Goal: Use online tool/utility: Utilize a website feature to perform a specific function

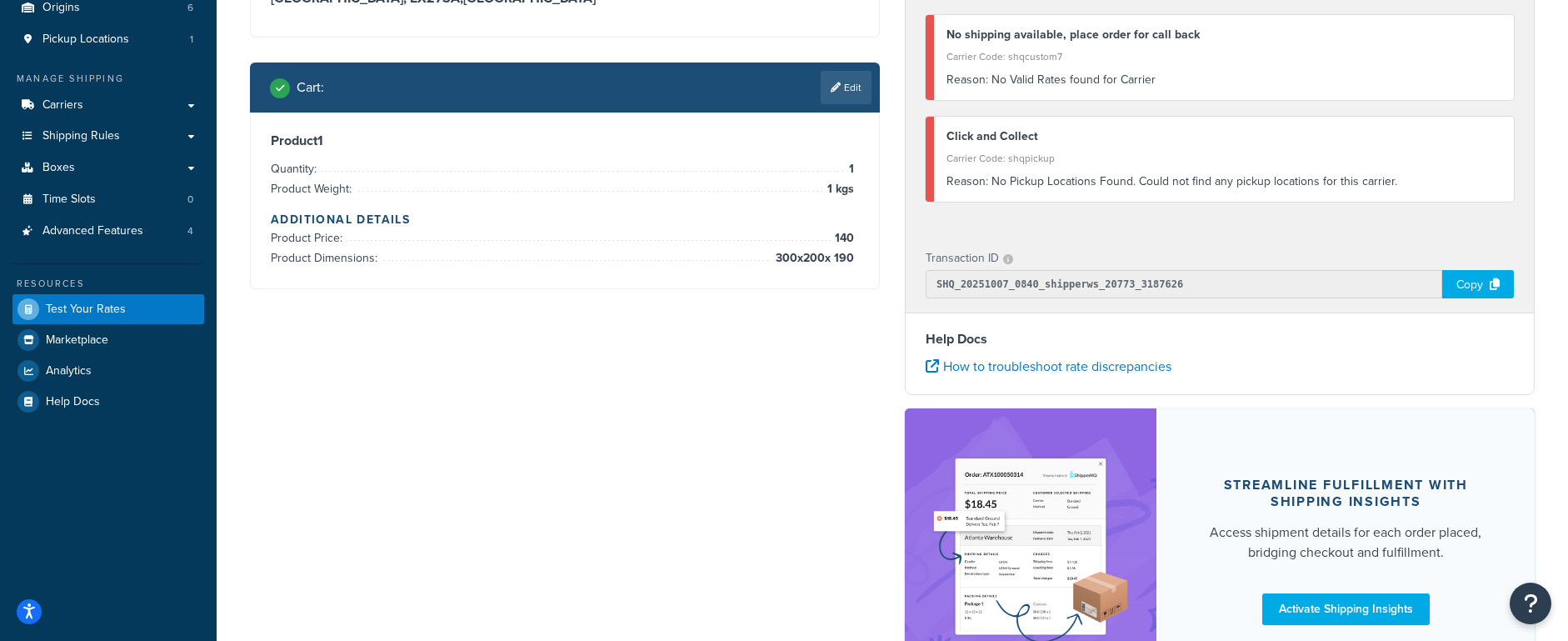
scroll to position [205, 0]
click at [520, 508] on div "Shipping destination : Edit Wales, EX27SA , United Kingdom Cart : Edit Product …" at bounding box center [892, 314] width 1310 height 789
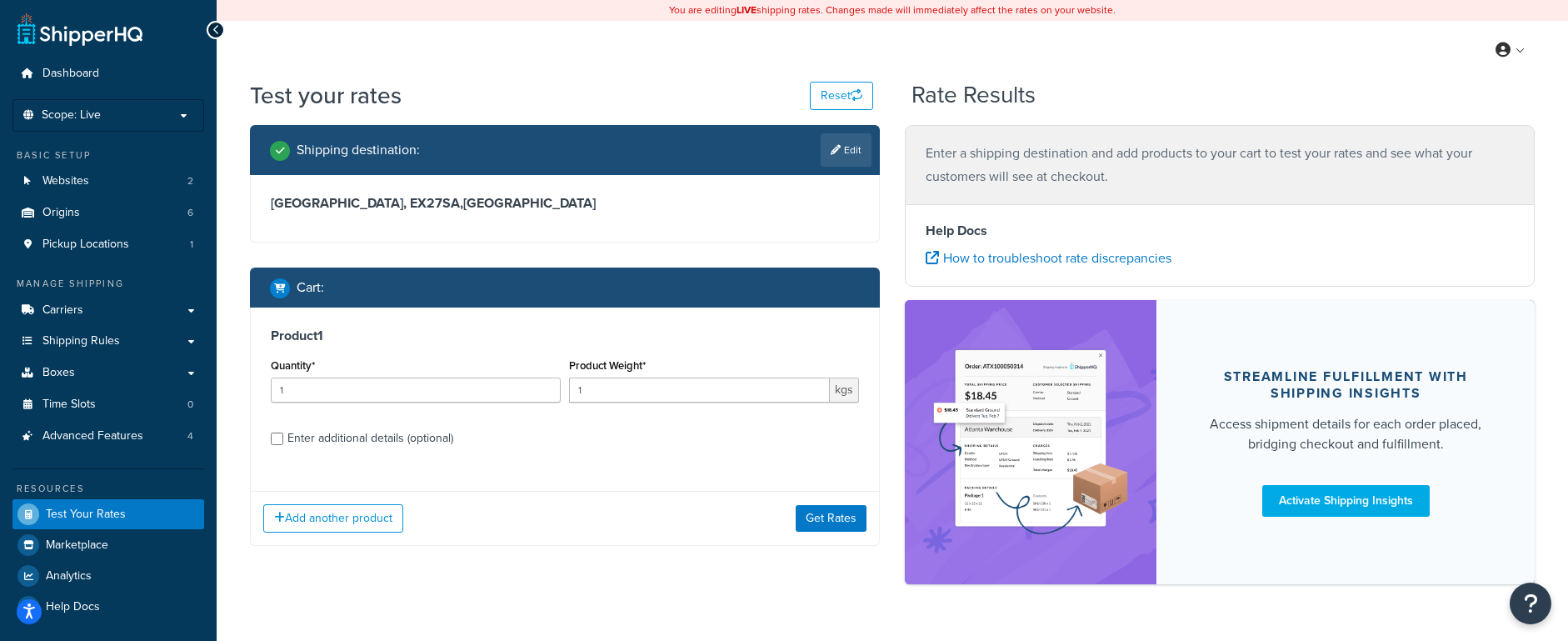
click at [387, 448] on div "Enter additional details (optional)" at bounding box center [370, 438] width 166 height 24
click at [283, 444] on input "Enter additional details (optional)" at bounding box center [276, 438] width 12 height 12
checkbox input "true"
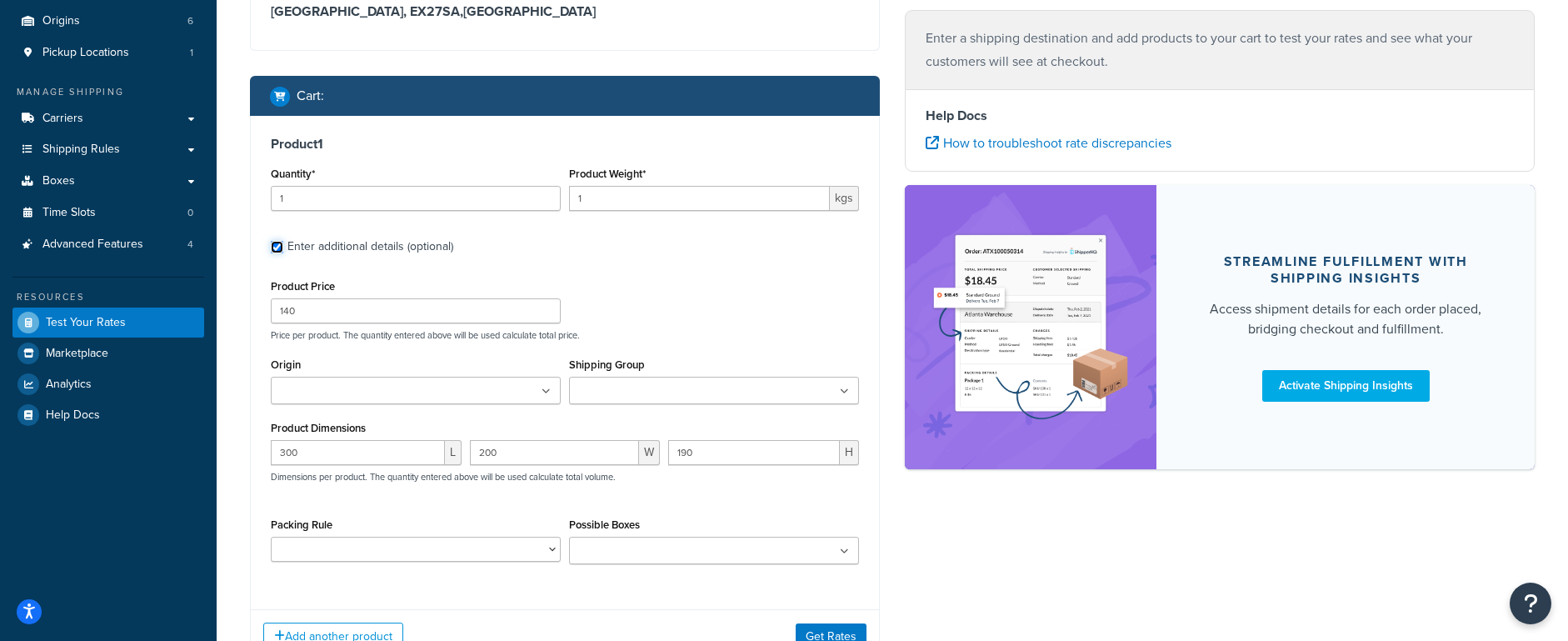
scroll to position [198, 0]
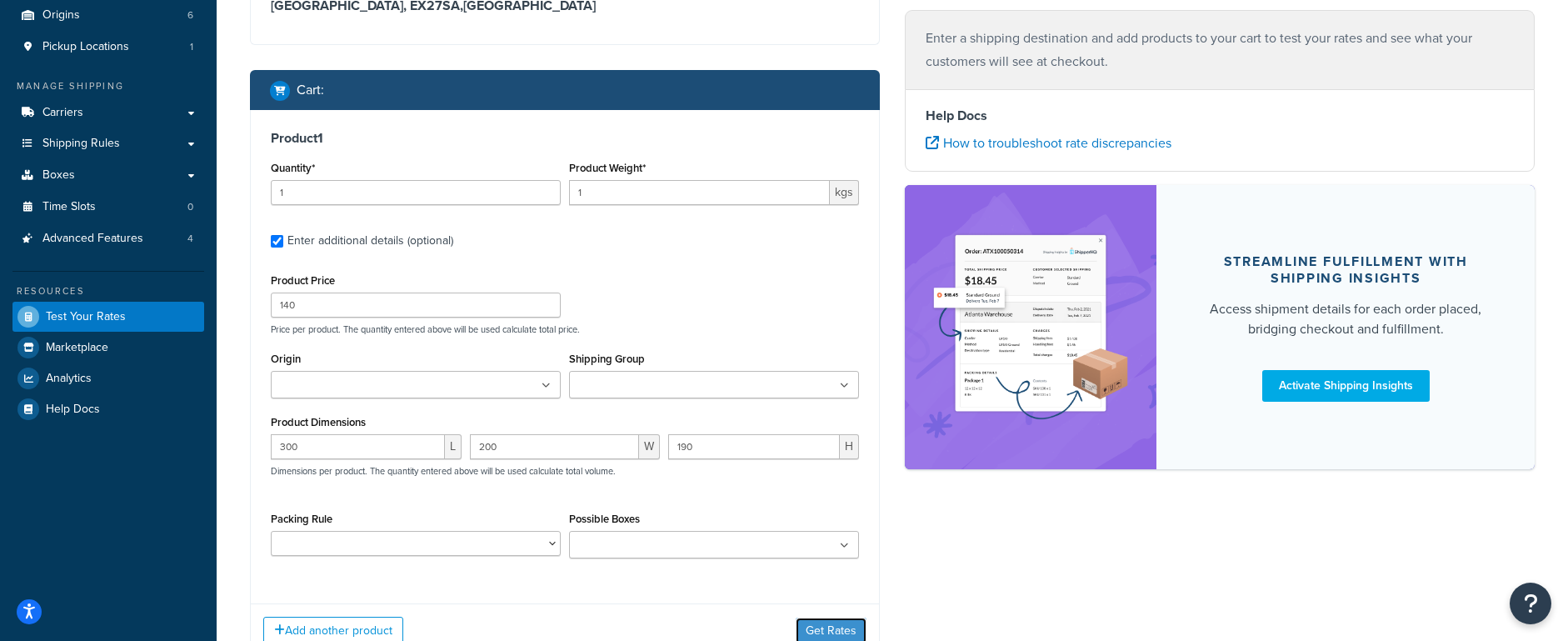
click at [851, 632] on button "Get Rates" at bounding box center [831, 631] width 71 height 27
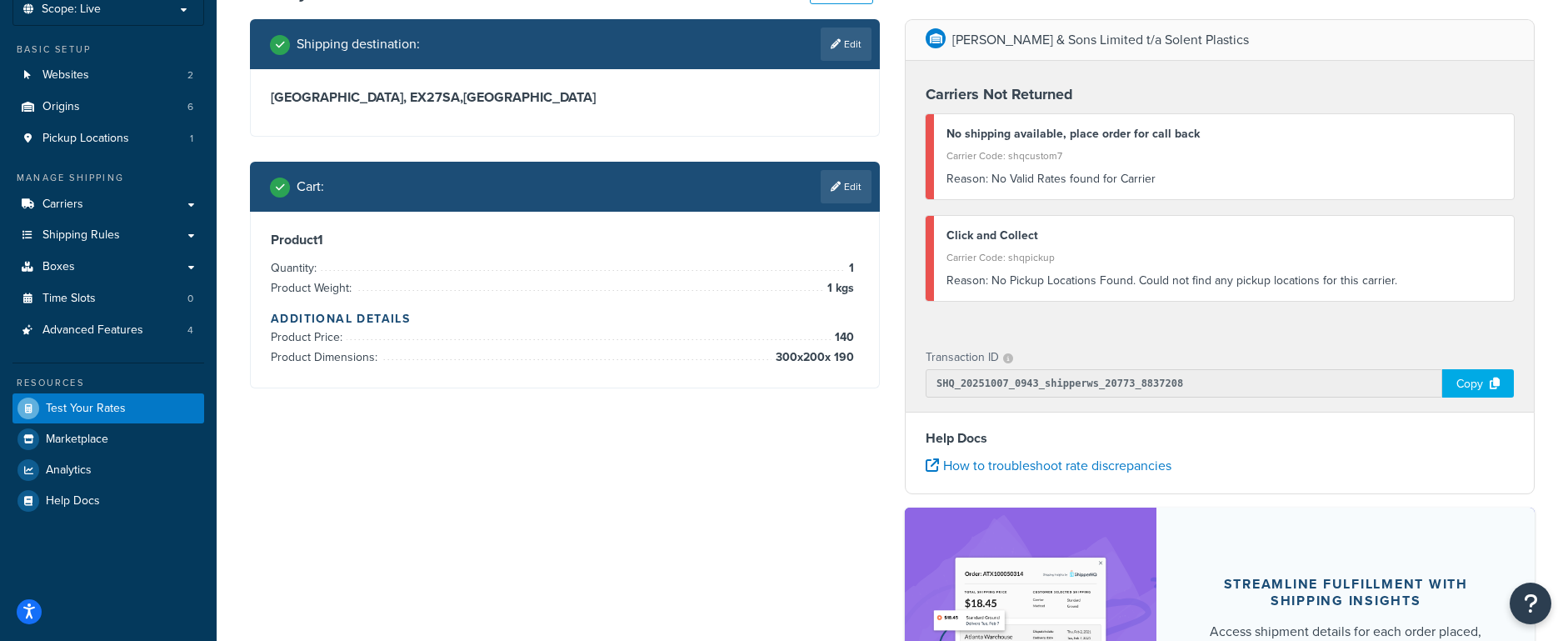
scroll to position [101, 0]
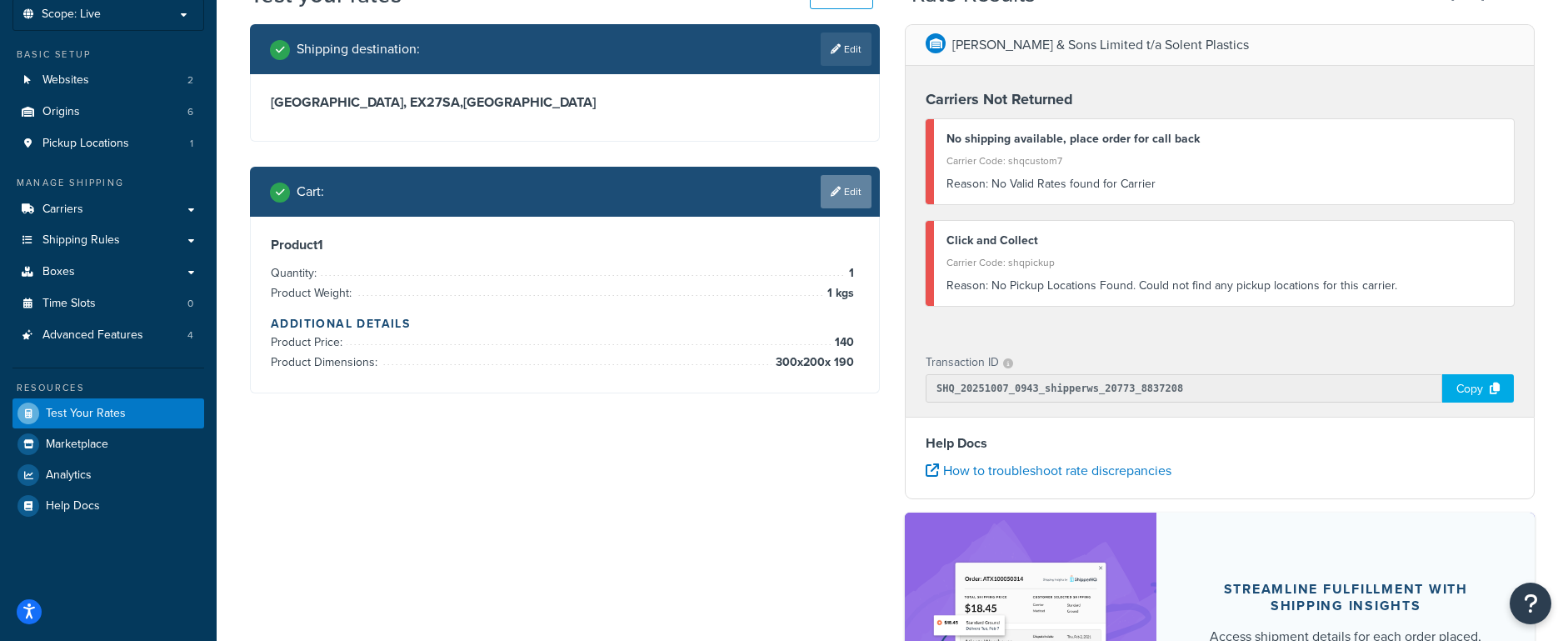
click at [852, 199] on link "Edit" at bounding box center [846, 191] width 51 height 33
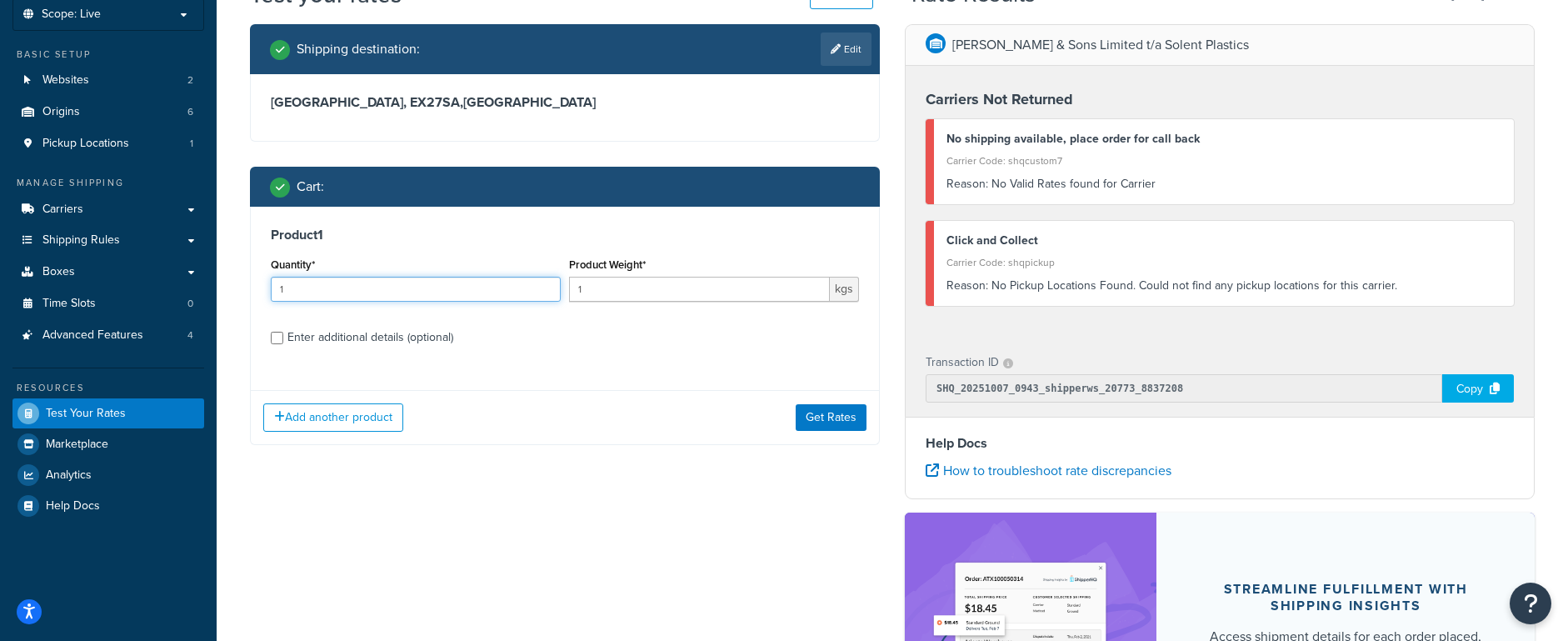
click at [323, 284] on input "1" at bounding box center [415, 289] width 290 height 25
type input "10"
click at [835, 417] on button "Get Rates" at bounding box center [831, 417] width 71 height 27
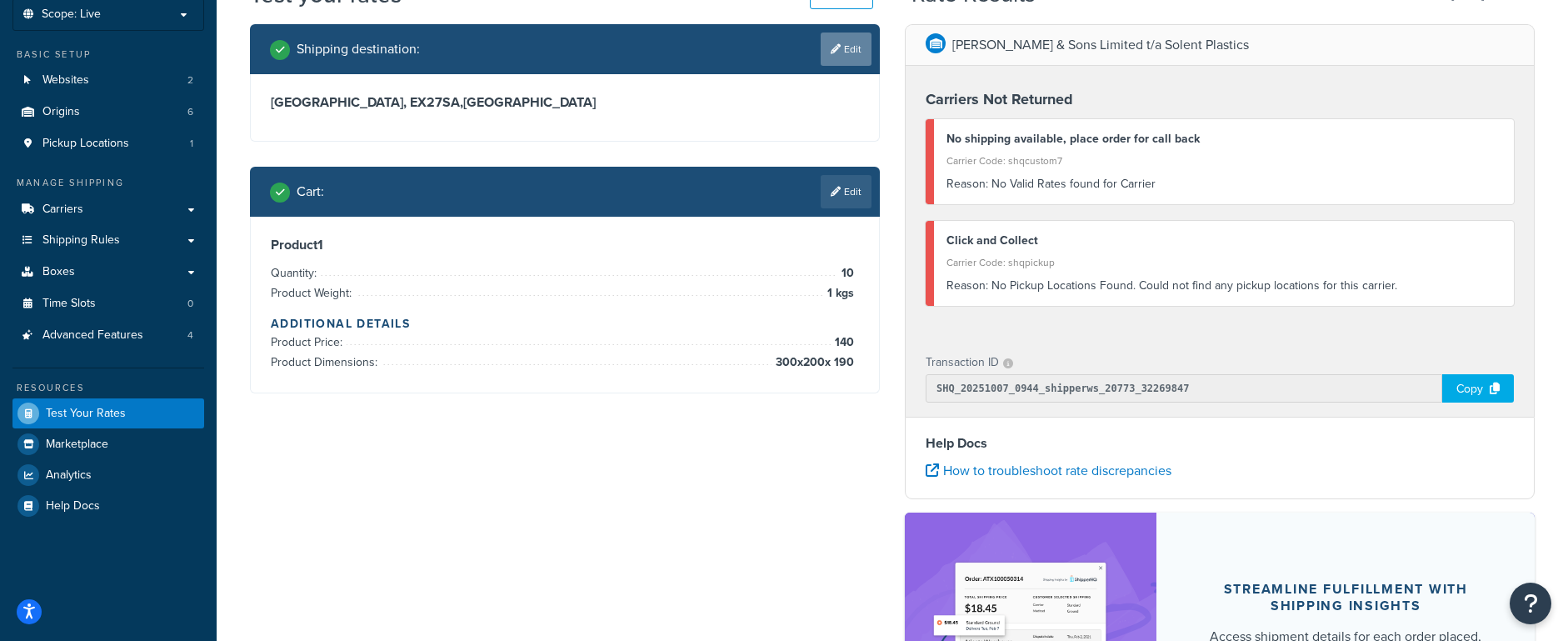
click at [856, 47] on link "Edit" at bounding box center [846, 48] width 51 height 33
select select "GB"
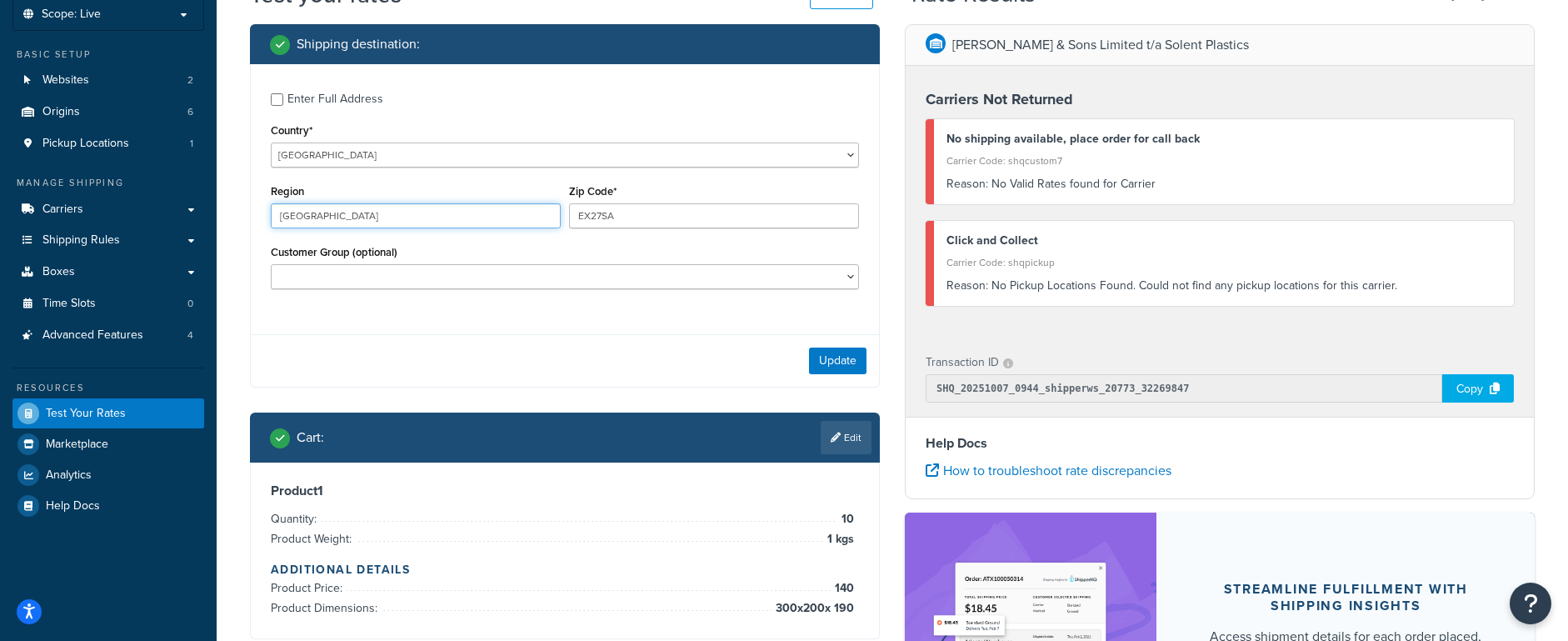
drag, startPoint x: 322, startPoint y: 216, endPoint x: 276, endPoint y: 214, distance: 46.0
click at [276, 214] on input "Wales" at bounding box center [415, 216] width 290 height 25
type input "devon"
click at [852, 350] on button "Update" at bounding box center [838, 361] width 58 height 27
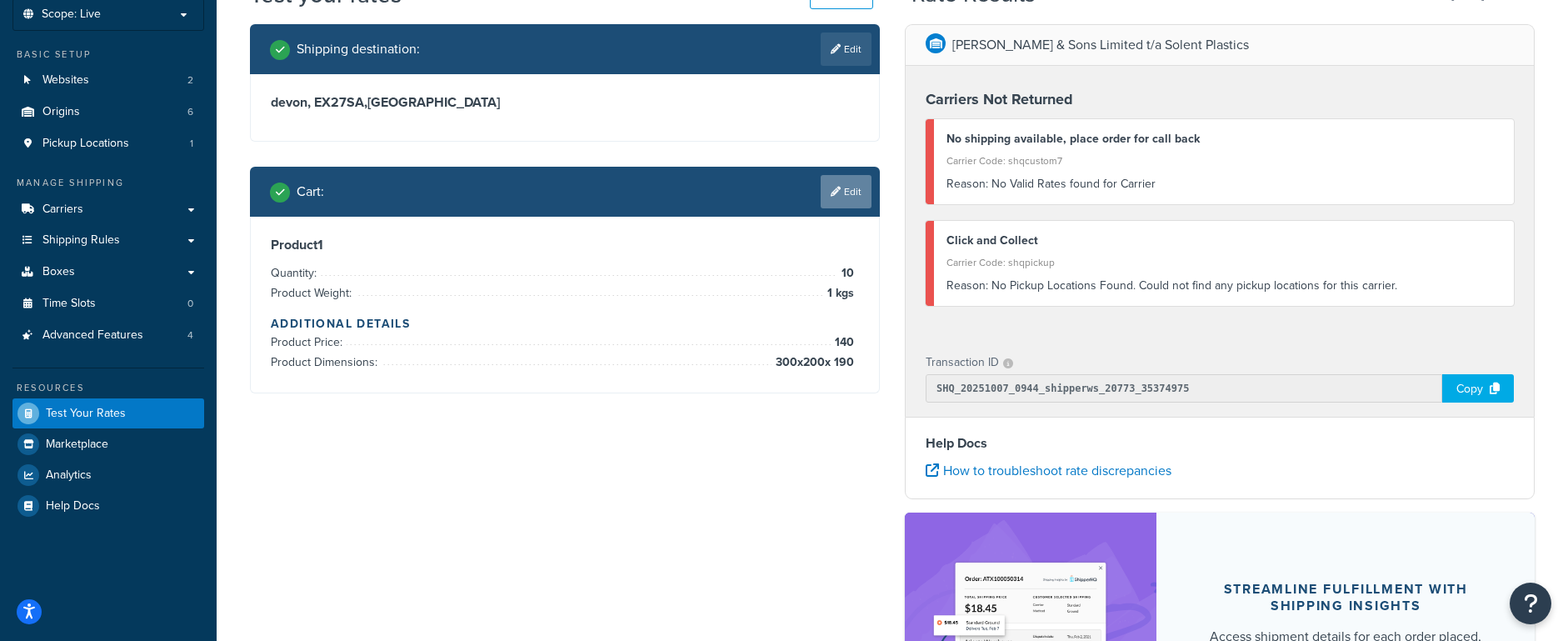
click at [852, 209] on div "Cart : Edit" at bounding box center [564, 191] width 630 height 50
click at [859, 202] on link "Edit" at bounding box center [846, 191] width 51 height 33
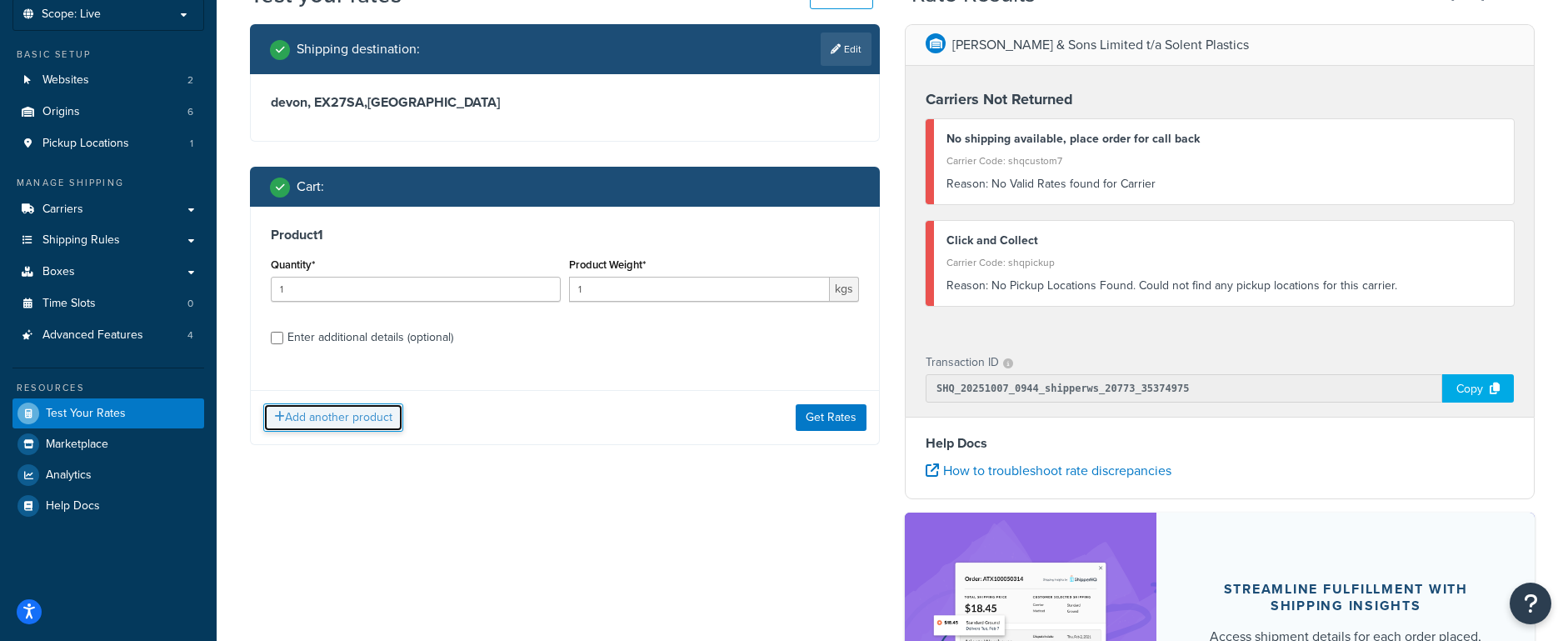
click at [353, 420] on button "Add another product" at bounding box center [332, 418] width 140 height 28
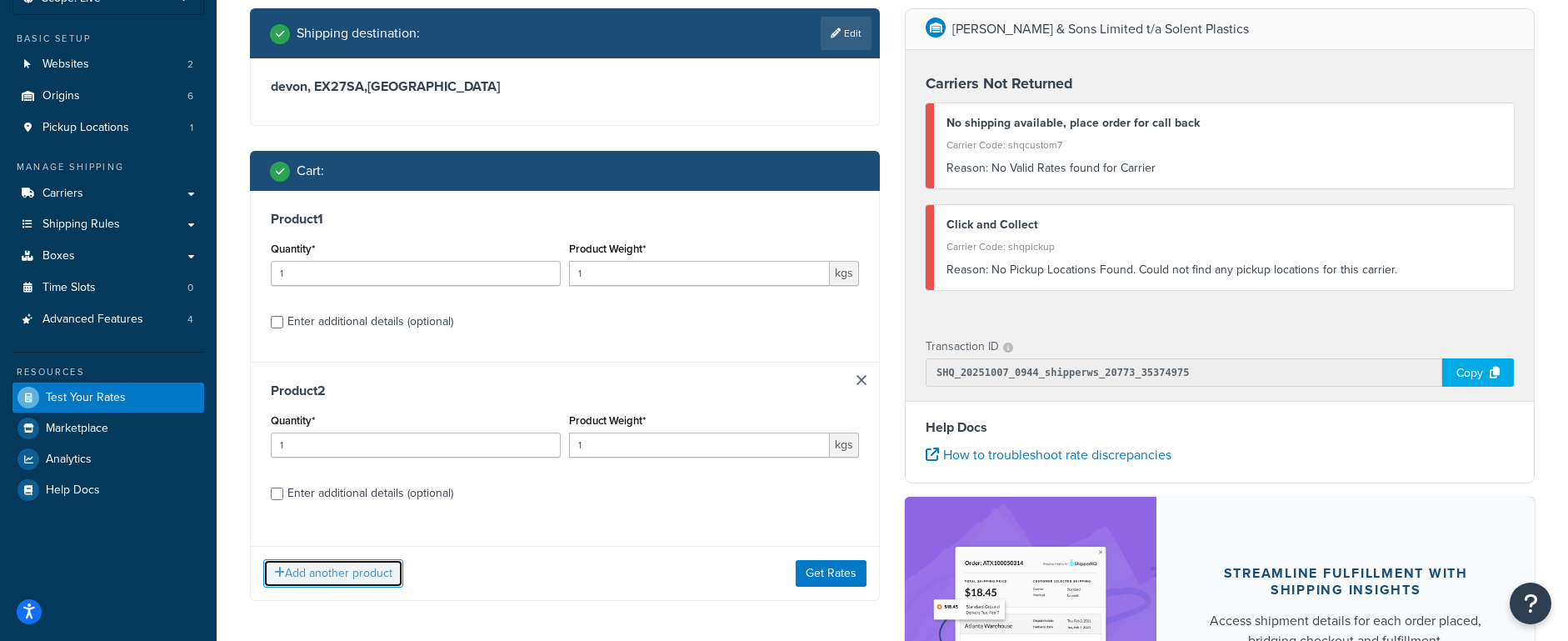
scroll to position [157, 0]
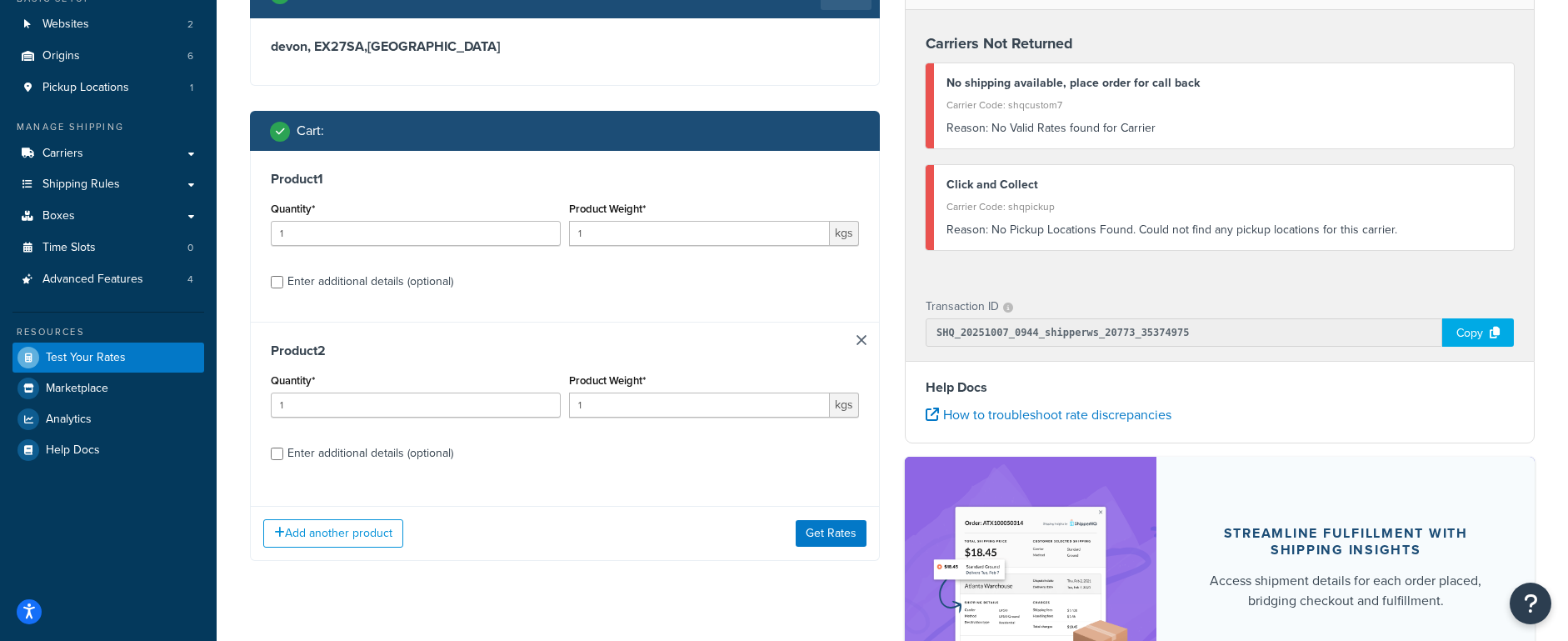
click at [863, 342] on link at bounding box center [861, 340] width 10 height 10
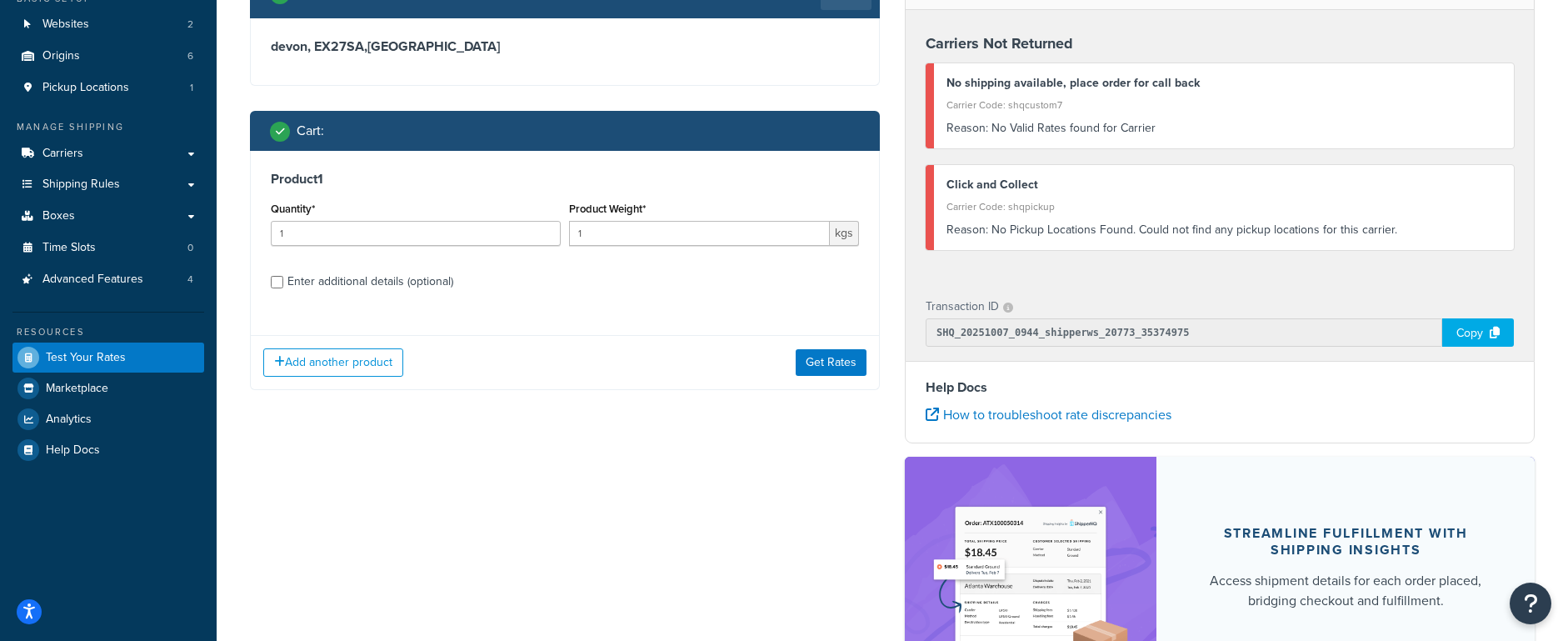
click at [352, 287] on div "Enter additional details (optional)" at bounding box center [370, 281] width 166 height 24
click at [283, 287] on input "Enter additional details (optional)" at bounding box center [276, 281] width 12 height 12
checkbox input "true"
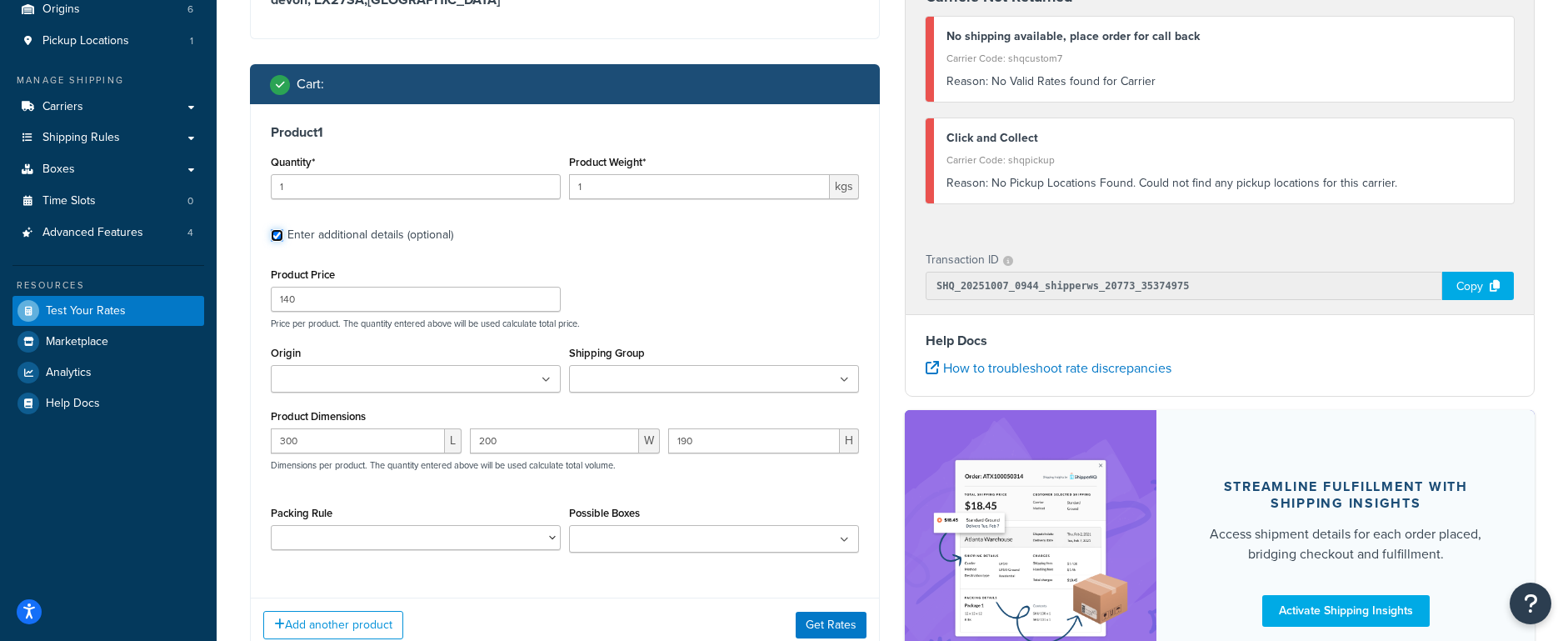
scroll to position [236, 0]
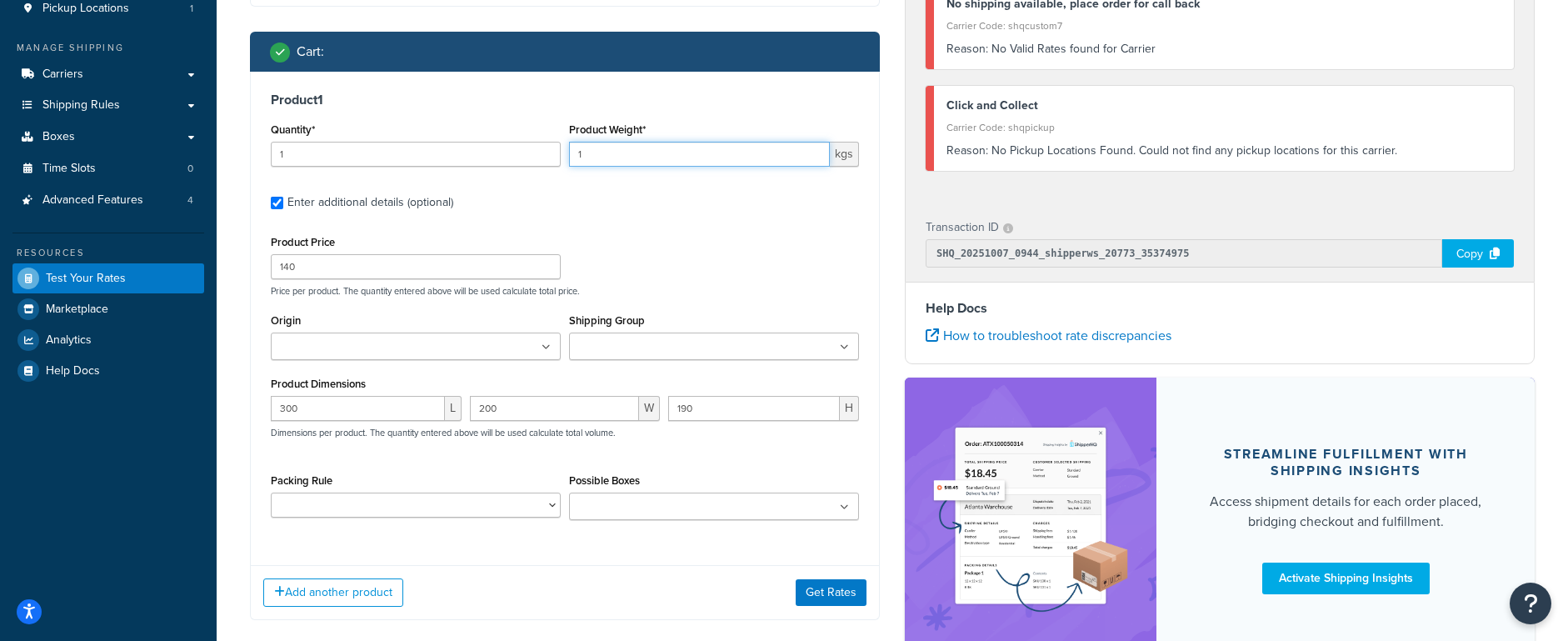
click at [637, 154] on input "1" at bounding box center [699, 154] width 261 height 25
type input "40"
click at [838, 594] on button "Get Rates" at bounding box center [831, 593] width 71 height 27
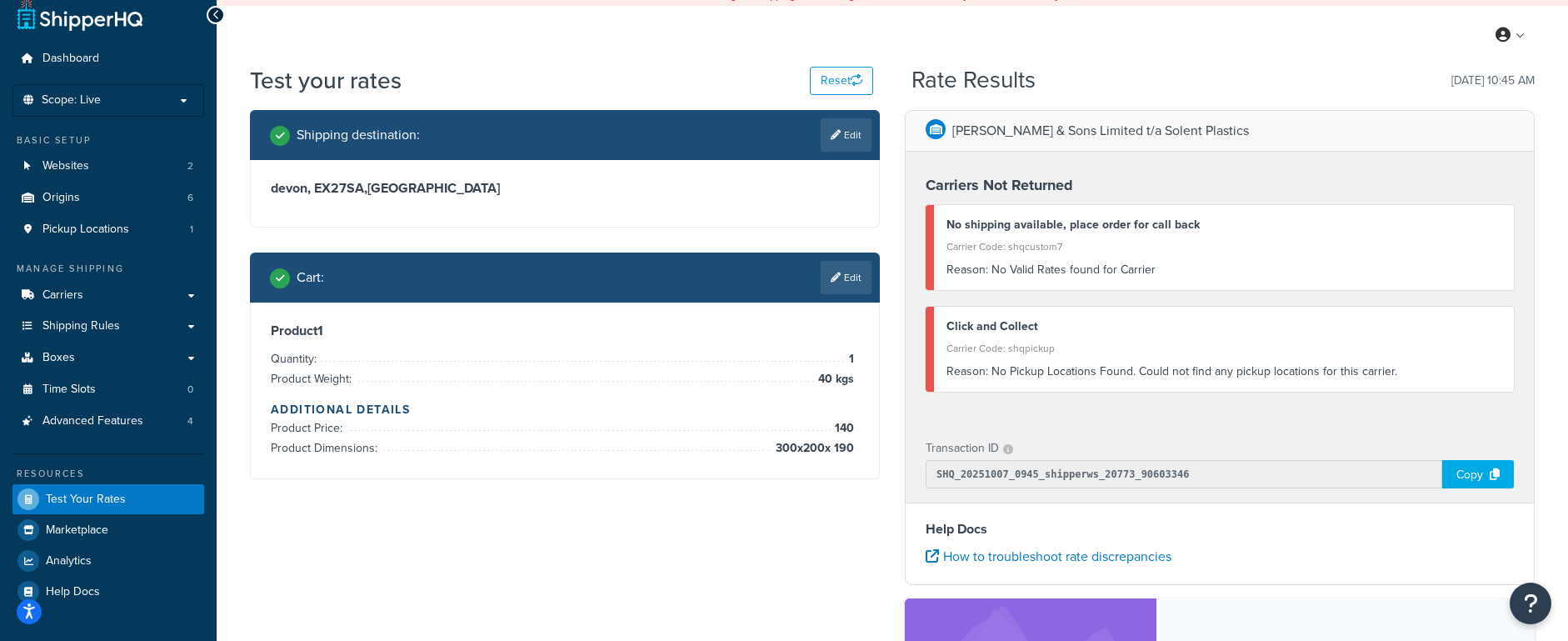
scroll to position [0, 0]
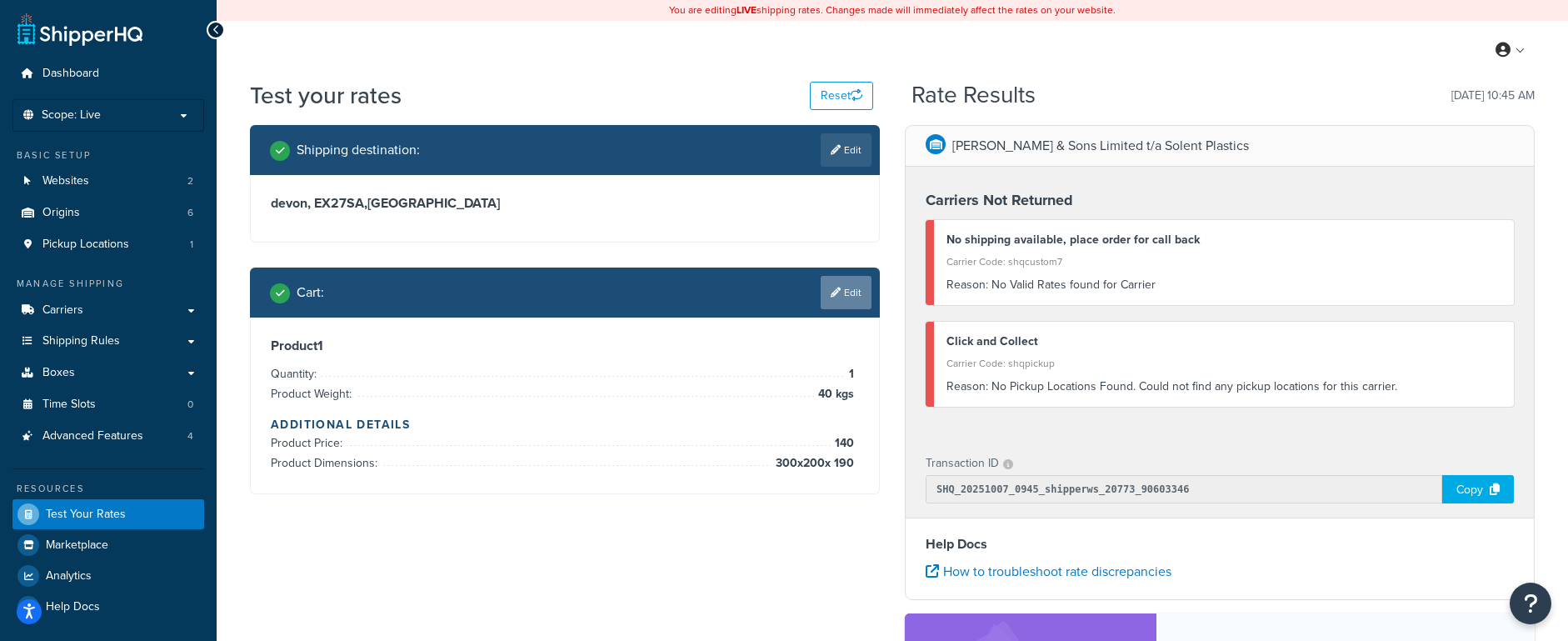
click at [860, 296] on link "Edit" at bounding box center [846, 292] width 51 height 33
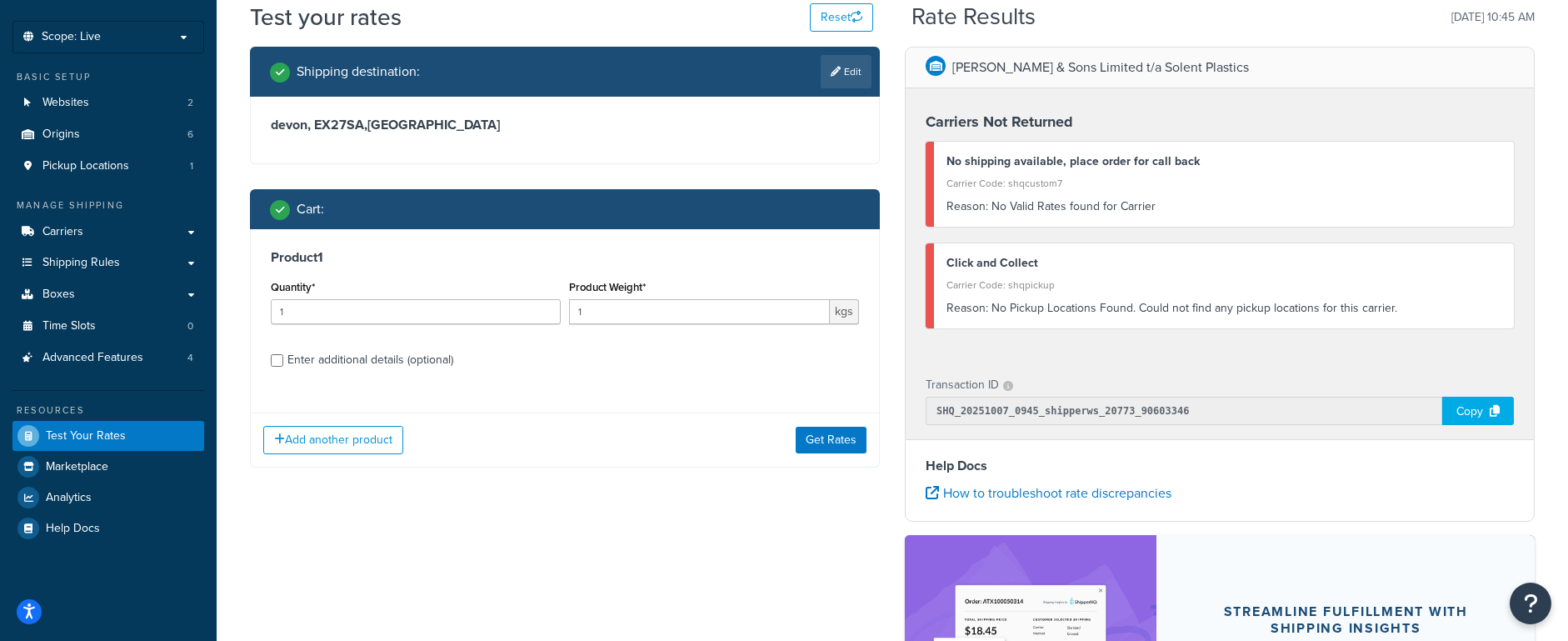
scroll to position [106, 0]
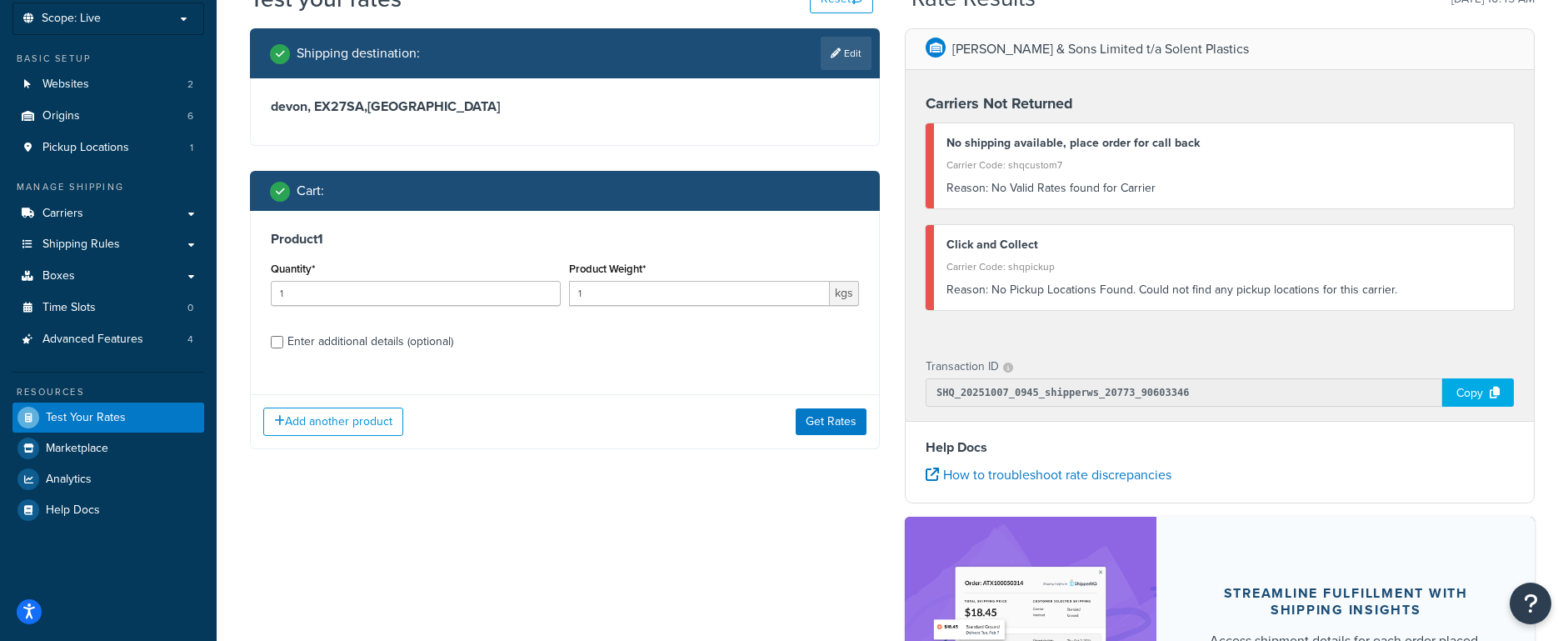
click at [332, 340] on div "Enter additional details (optional)" at bounding box center [370, 341] width 166 height 24
click at [283, 340] on input "Enter additional details (optional)" at bounding box center [276, 342] width 12 height 12
checkbox input "true"
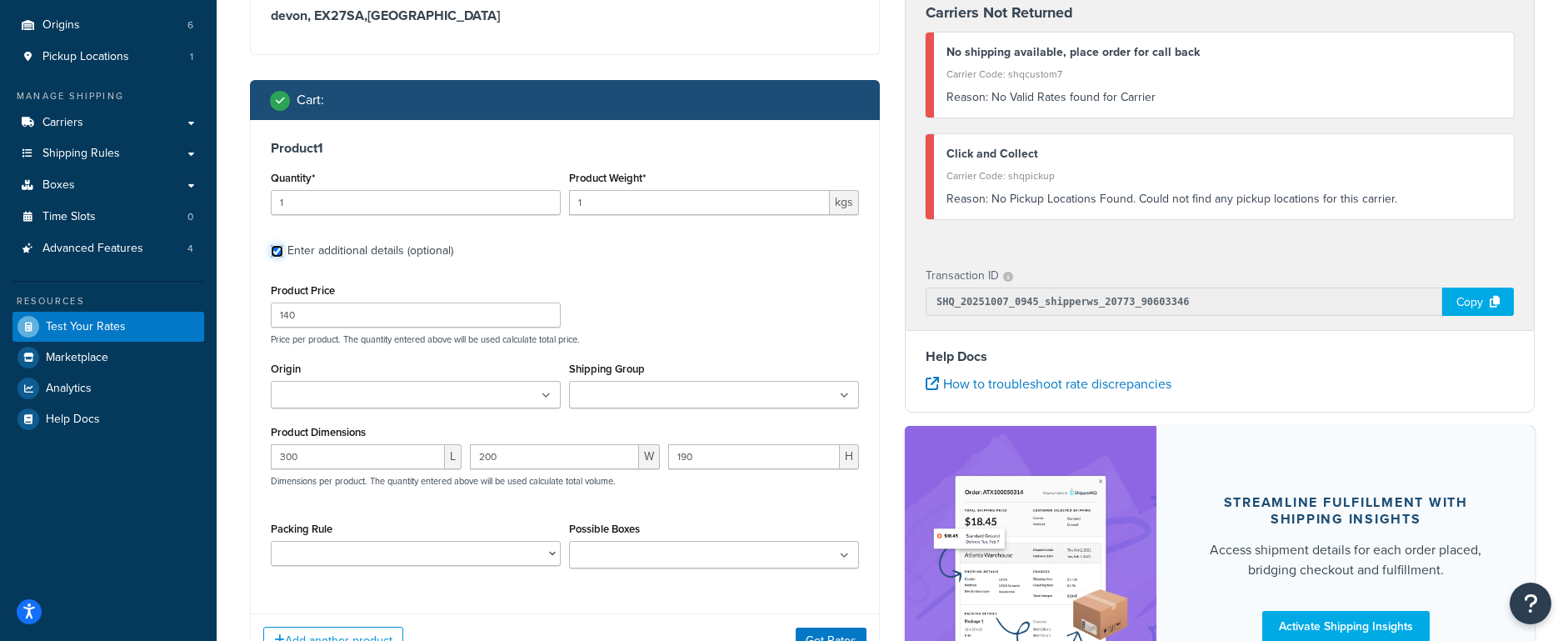
scroll to position [191, 0]
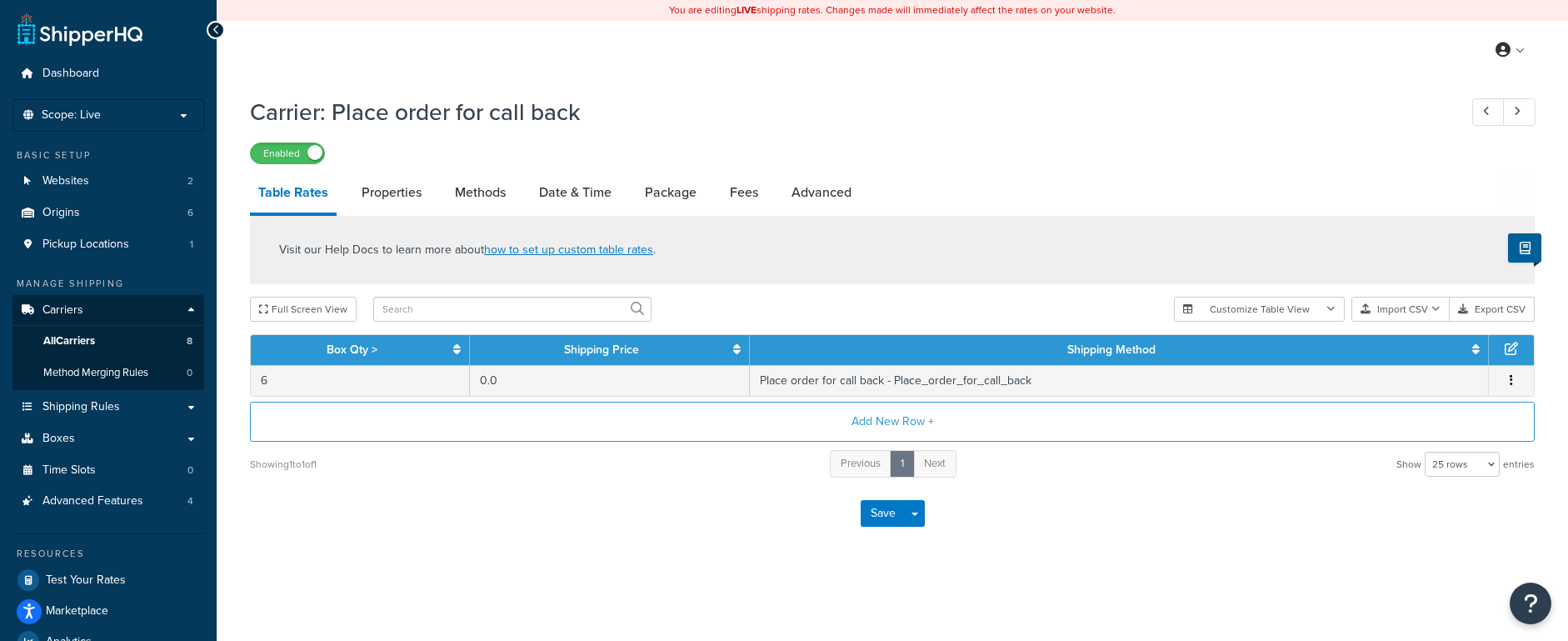
select select "25"
click at [303, 156] on label "Enabled" at bounding box center [287, 153] width 73 height 20
click at [892, 519] on button "Save" at bounding box center [882, 513] width 45 height 27
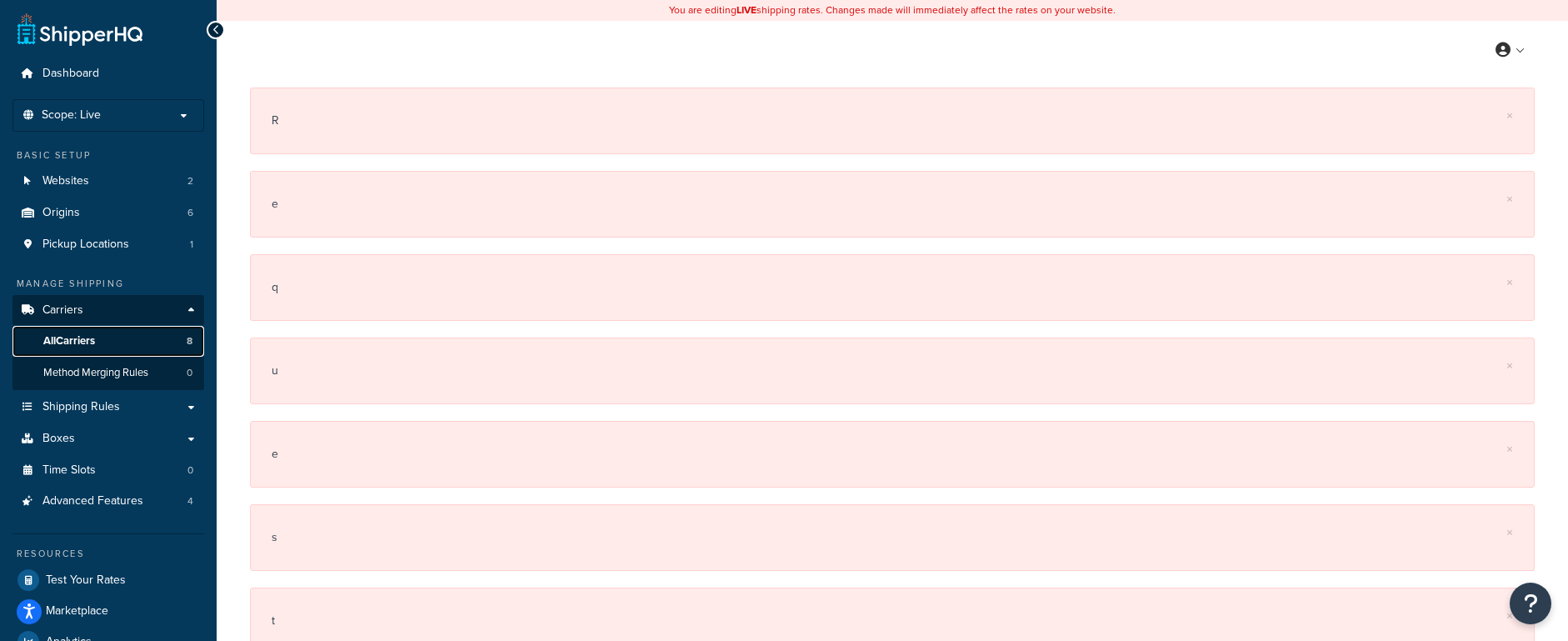
click at [77, 343] on span "All Carriers" at bounding box center [69, 341] width 51 height 14
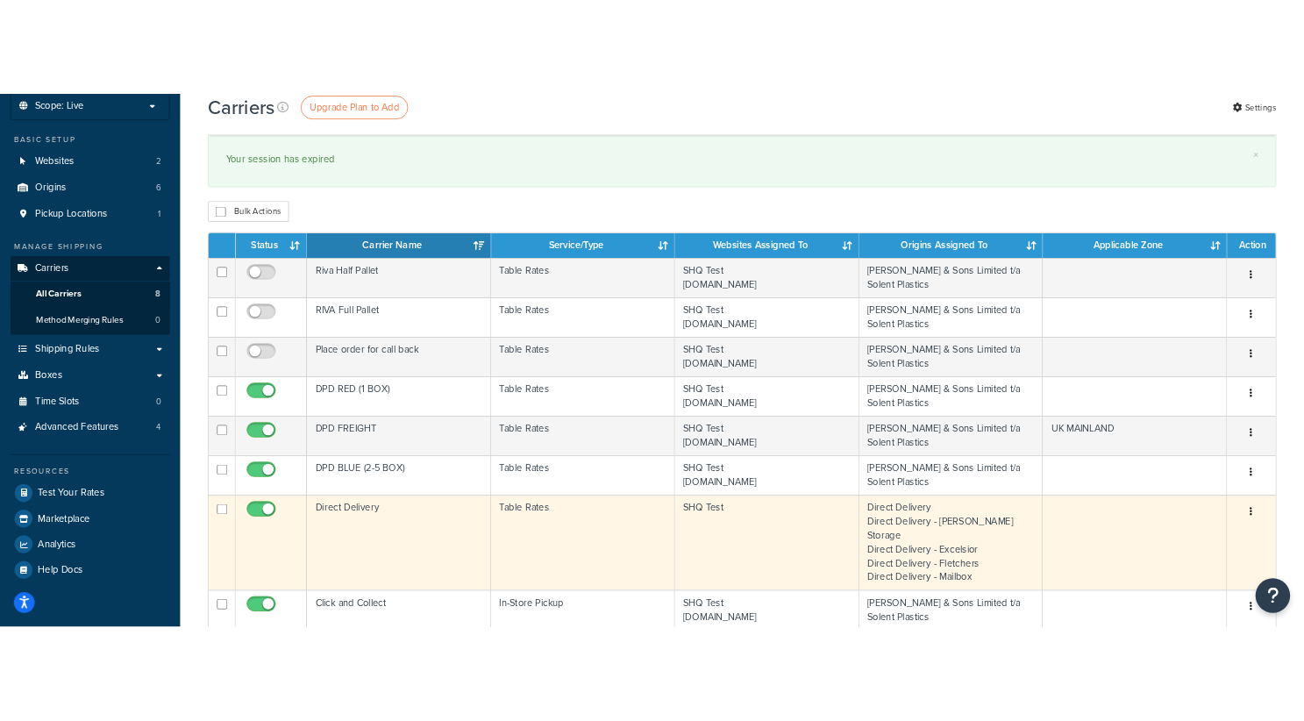
scroll to position [104, 0]
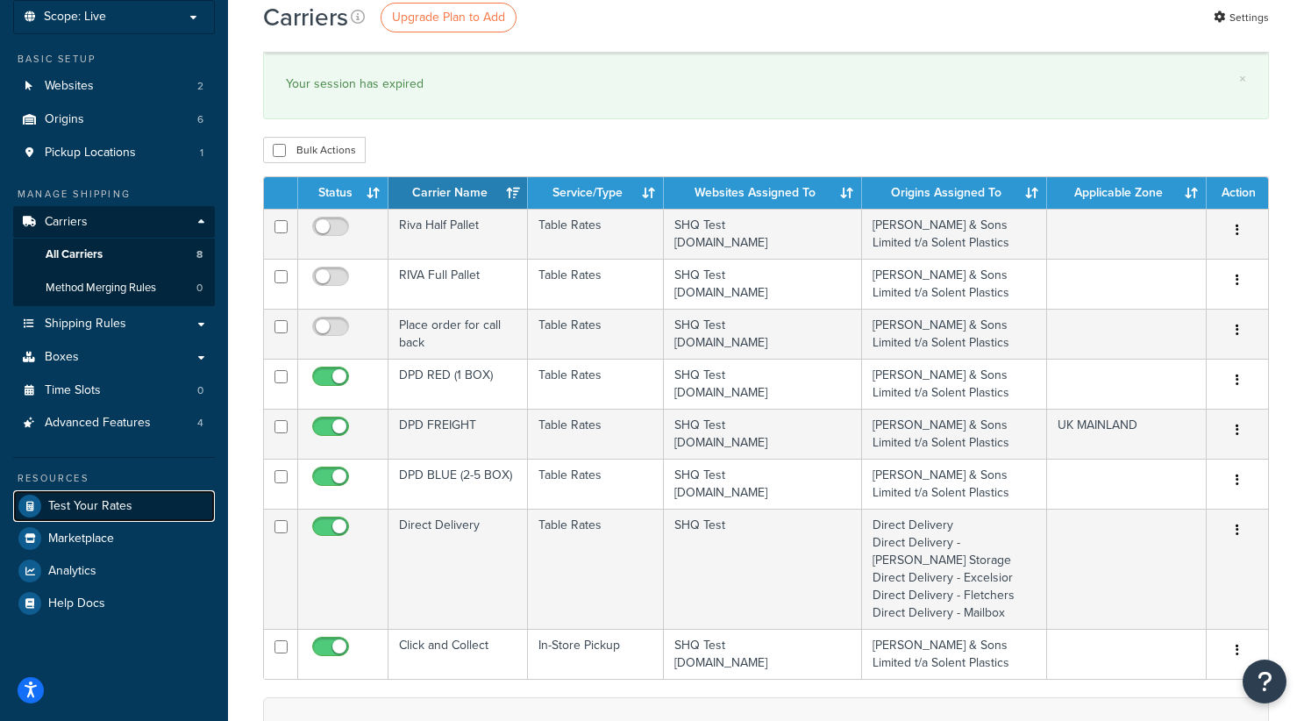
click at [120, 493] on link "Test Your Rates" at bounding box center [114, 506] width 202 height 32
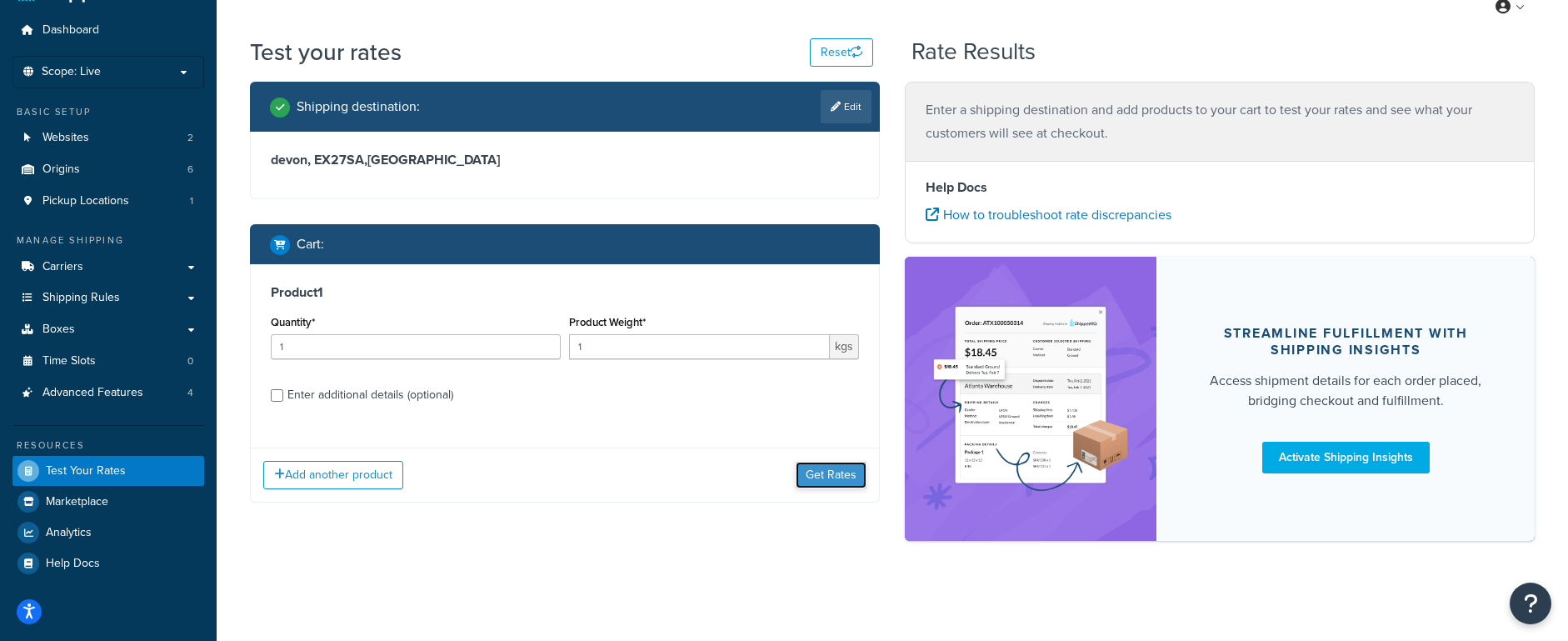
click at [816, 478] on button "Get Rates" at bounding box center [831, 475] width 71 height 27
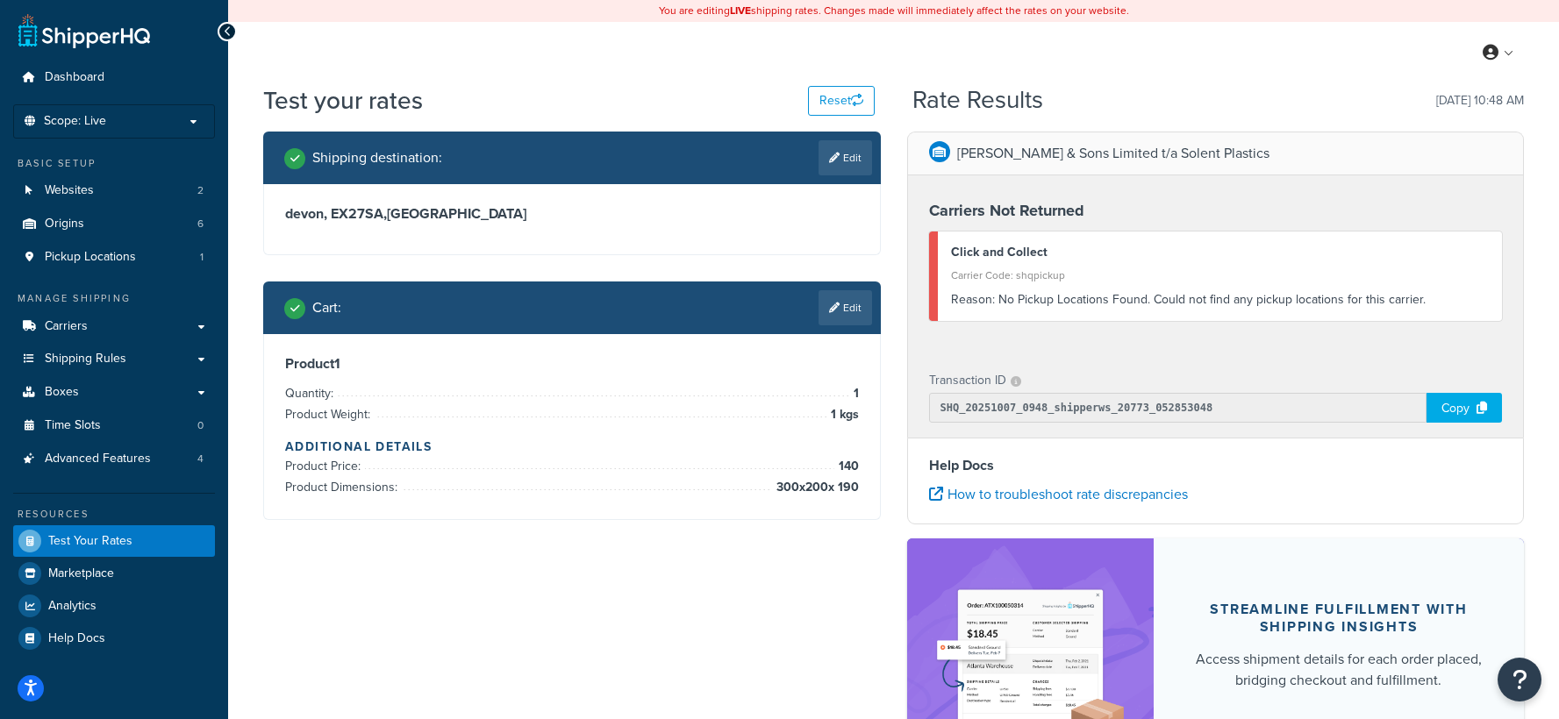
click at [848, 304] on link "Edit" at bounding box center [845, 307] width 54 height 35
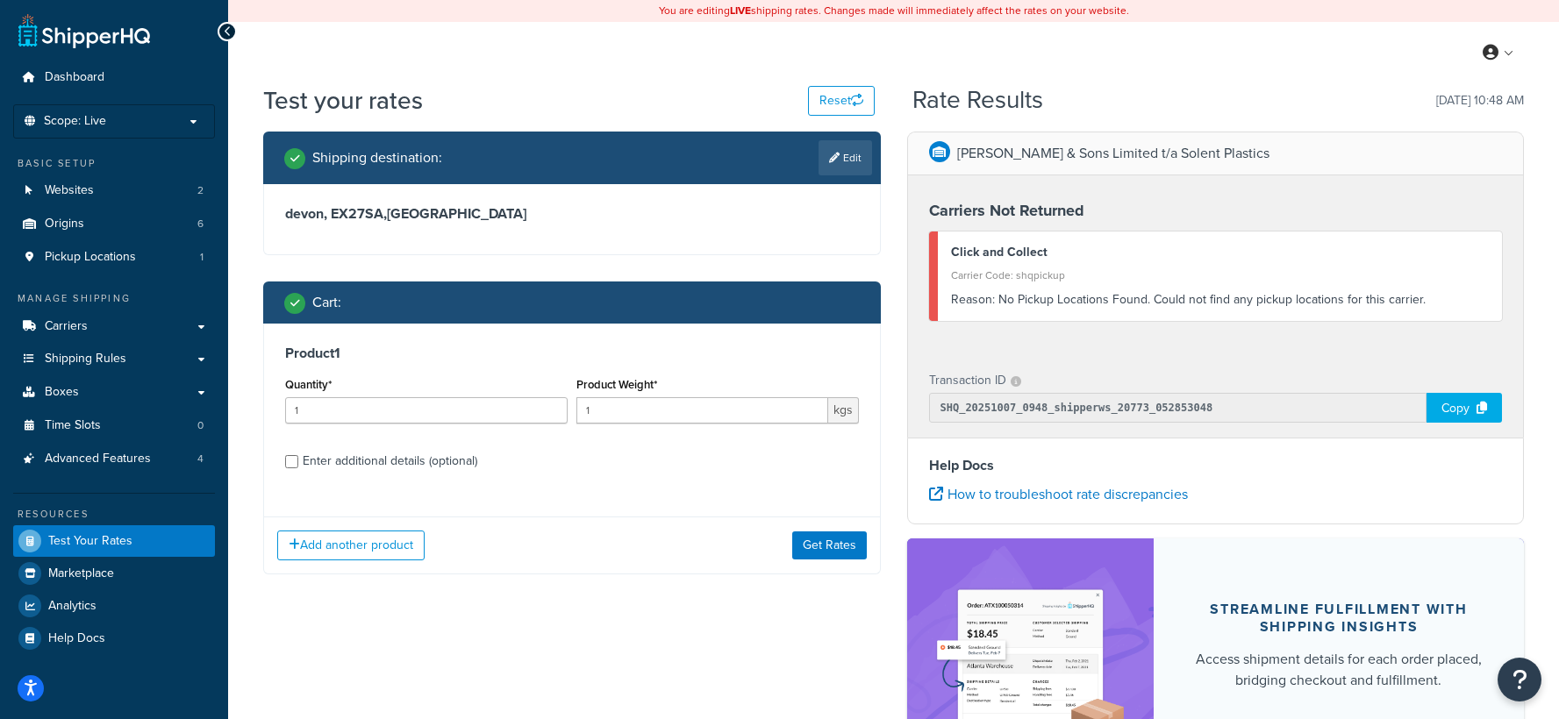
click at [385, 459] on div "Enter additional details (optional)" at bounding box center [390, 461] width 175 height 25
click at [298, 459] on input "Enter additional details (optional)" at bounding box center [291, 461] width 13 height 13
checkbox input "true"
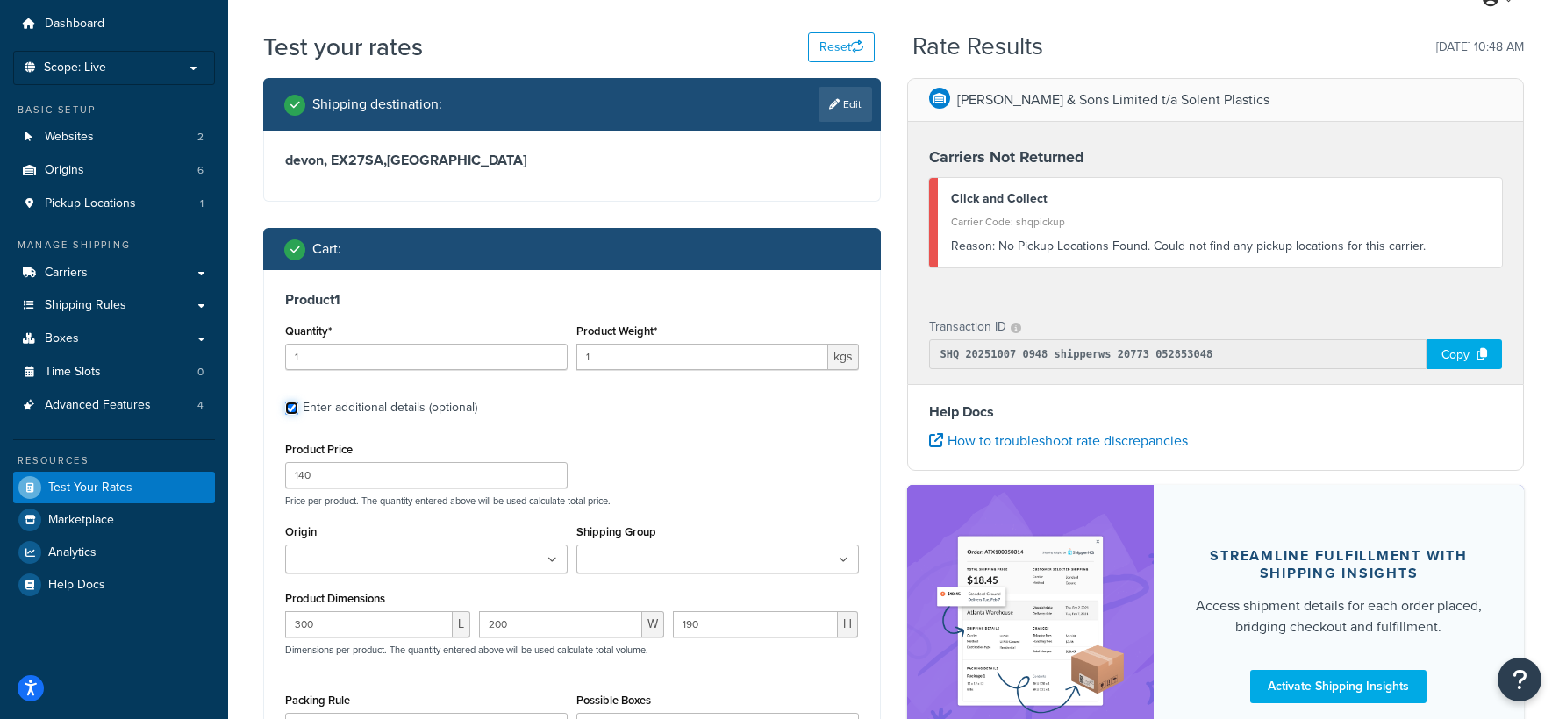
scroll to position [64, 0]
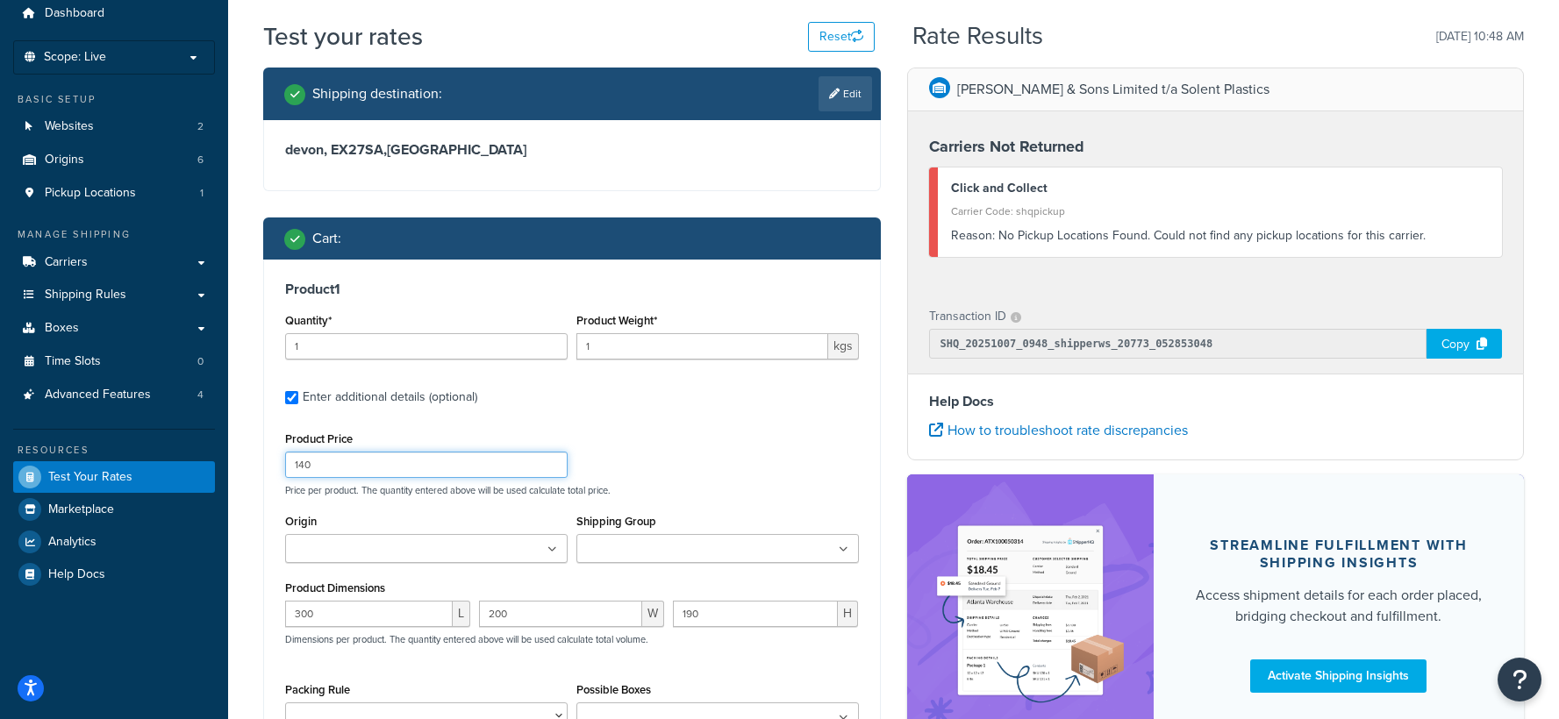
drag, startPoint x: 330, startPoint y: 463, endPoint x: 250, endPoint y: 454, distance: 80.4
click at [250, 454] on div "Shipping destination : Edit devon, EX27SA , United Kingdom Cart : Product 1 Qua…" at bounding box center [572, 466] width 644 height 796
drag, startPoint x: 228, startPoint y: 585, endPoint x: 447, endPoint y: 614, distance: 221.2
click at [204, 577] on div "Dashboard Scope: Live Basic Setup Websites 2 Origins 6 Pickup Locations 1 Manag…" at bounding box center [779, 443] width 1559 height 1015
drag, startPoint x: 560, startPoint y: 618, endPoint x: 411, endPoint y: 606, distance: 149.6
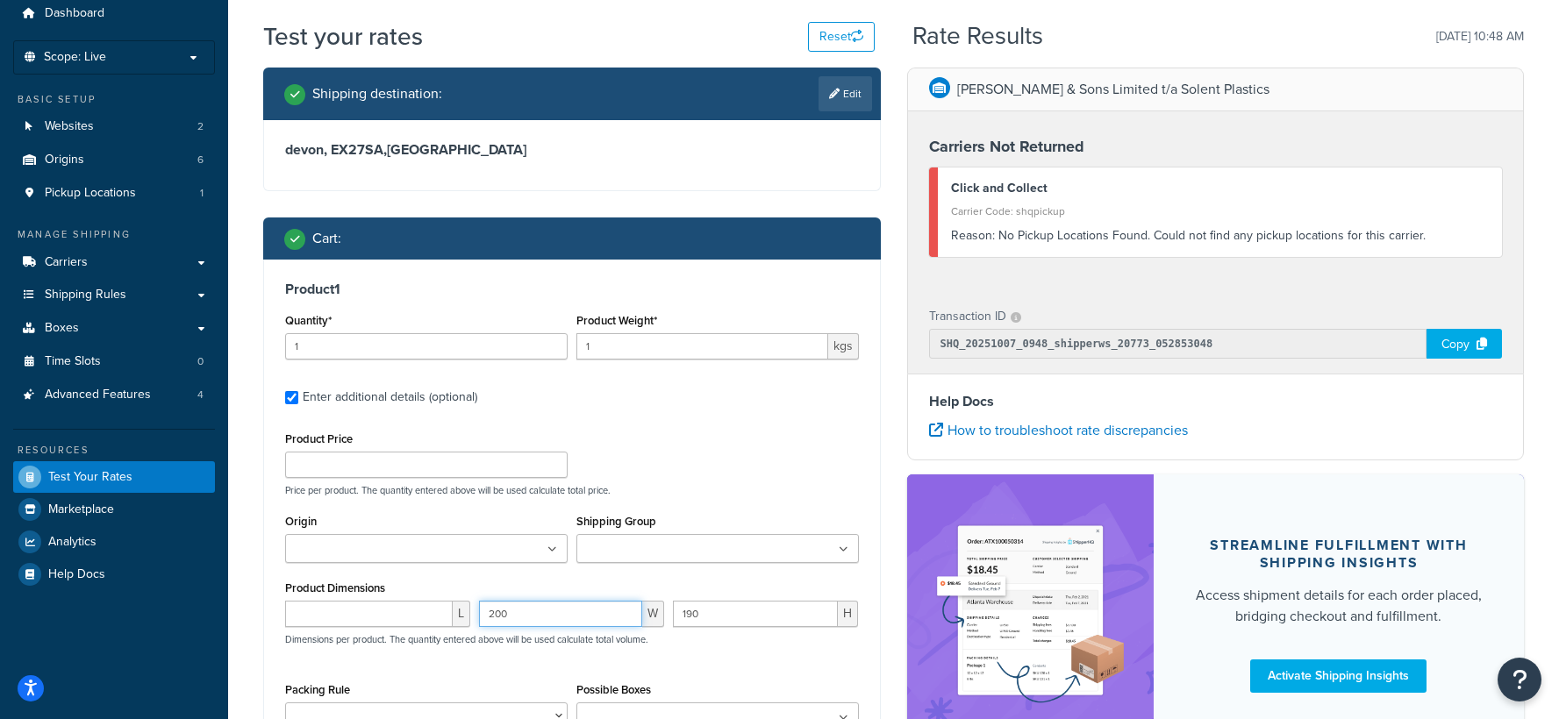
click at [404, 609] on div "L 200 W 190 H Dimensions per product. The quantity entered above will be used c…" at bounding box center [572, 633] width 582 height 64
drag, startPoint x: 690, startPoint y: 615, endPoint x: 659, endPoint y: 611, distance: 30.9
click at [659, 611] on div "L W H Dimensions per product. The quantity entered above will be used calculate…" at bounding box center [572, 633] width 582 height 64
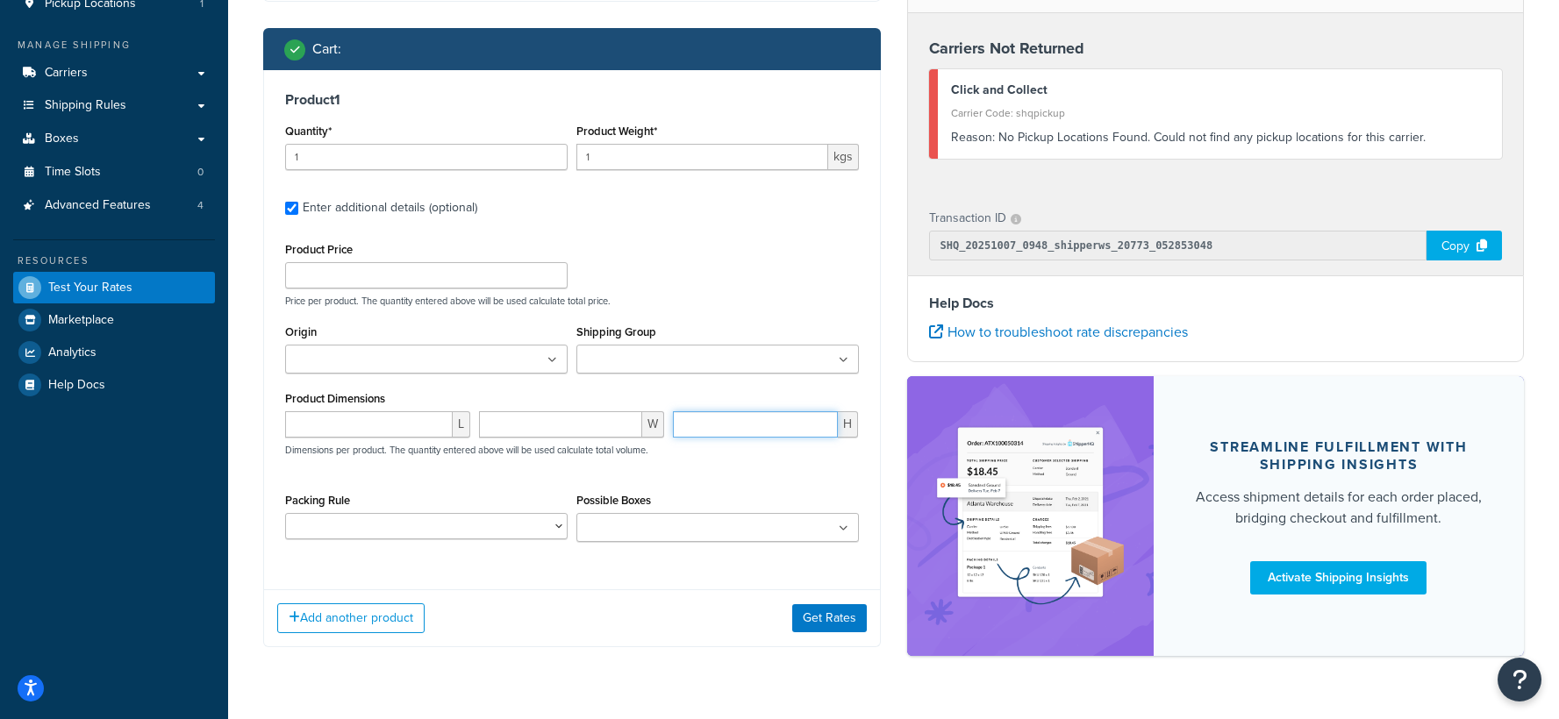
scroll to position [255, 0]
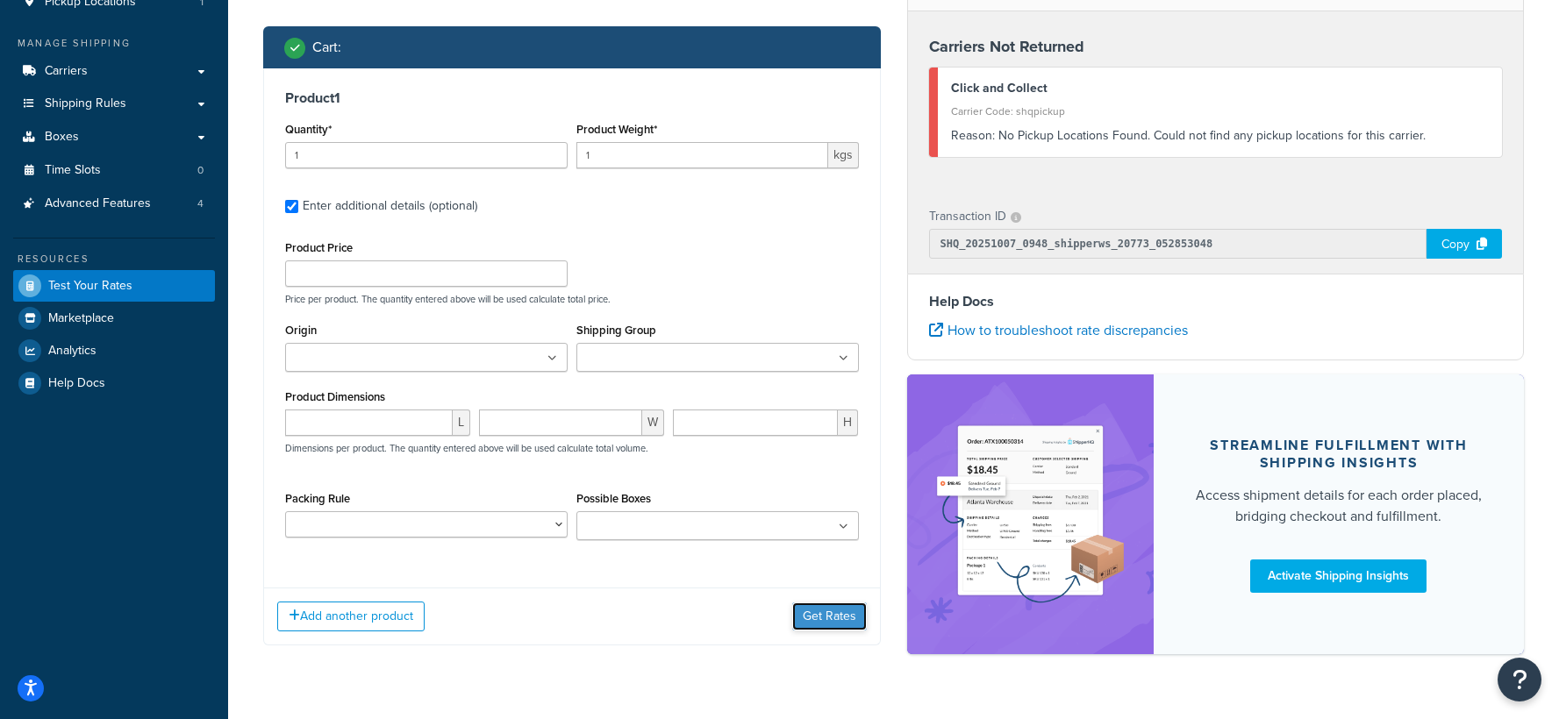
click at [805, 619] on button "Get Rates" at bounding box center [829, 617] width 75 height 28
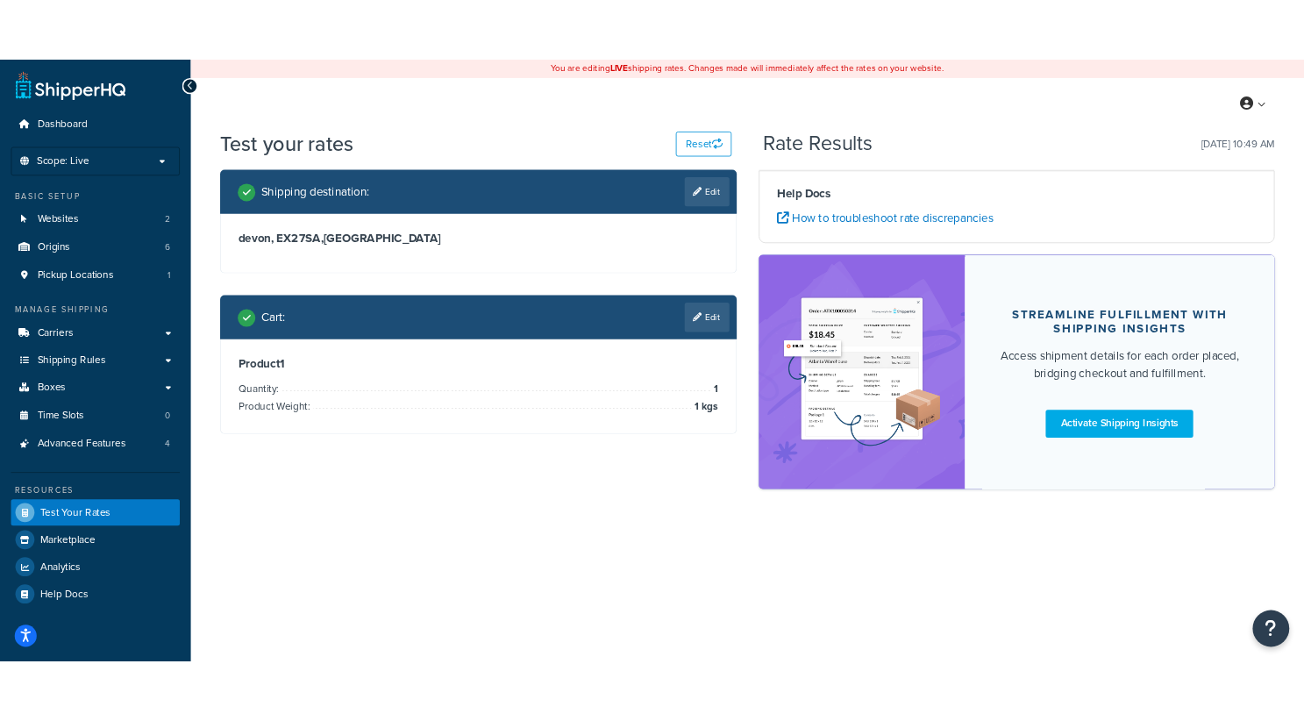
scroll to position [0, 0]
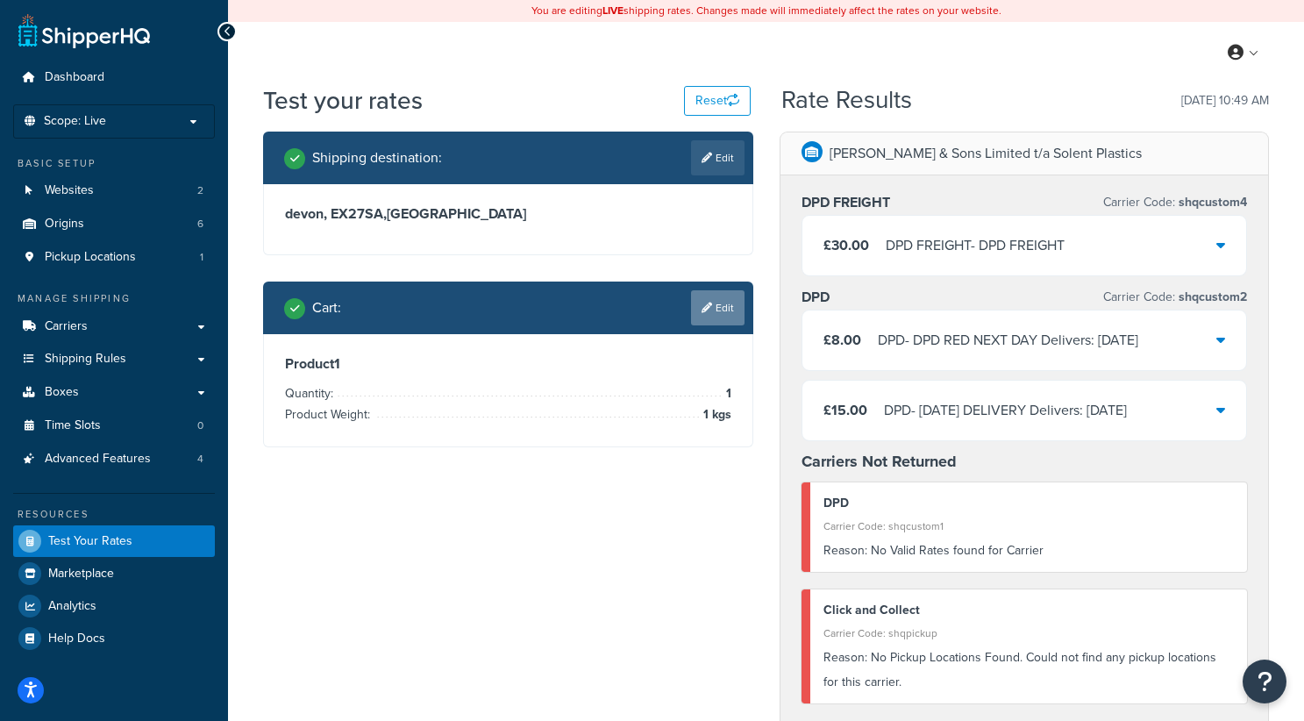
click at [727, 317] on link "Edit" at bounding box center [718, 307] width 54 height 35
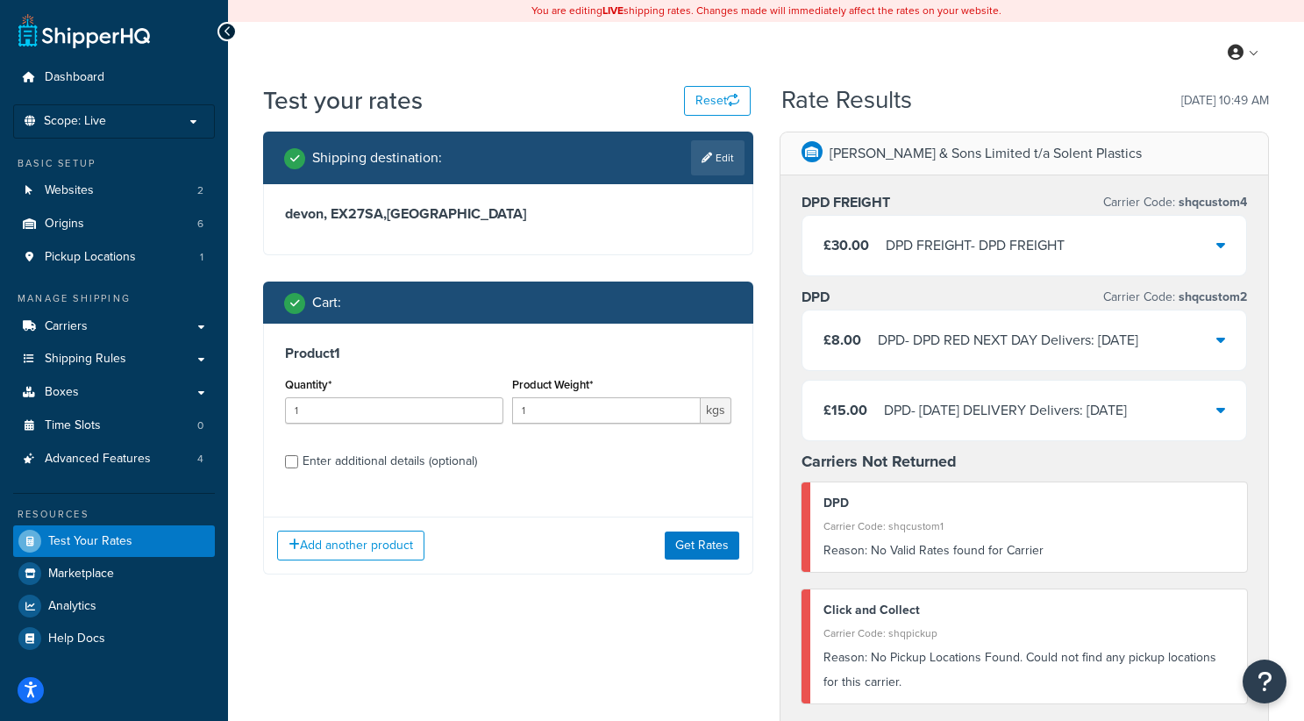
click at [323, 463] on div "Enter additional details (optional)" at bounding box center [390, 461] width 175 height 25
click at [298, 463] on input "Enter additional details (optional)" at bounding box center [291, 461] width 13 height 13
checkbox input "true"
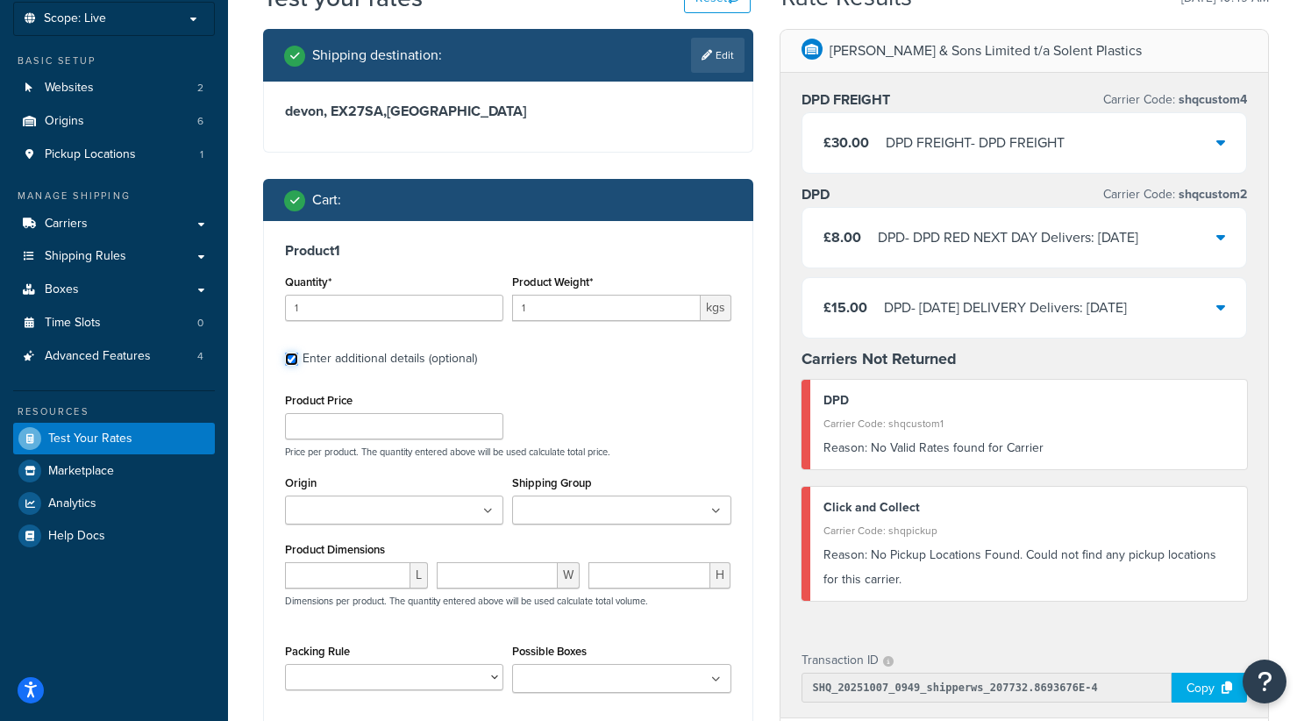
scroll to position [117, 0]
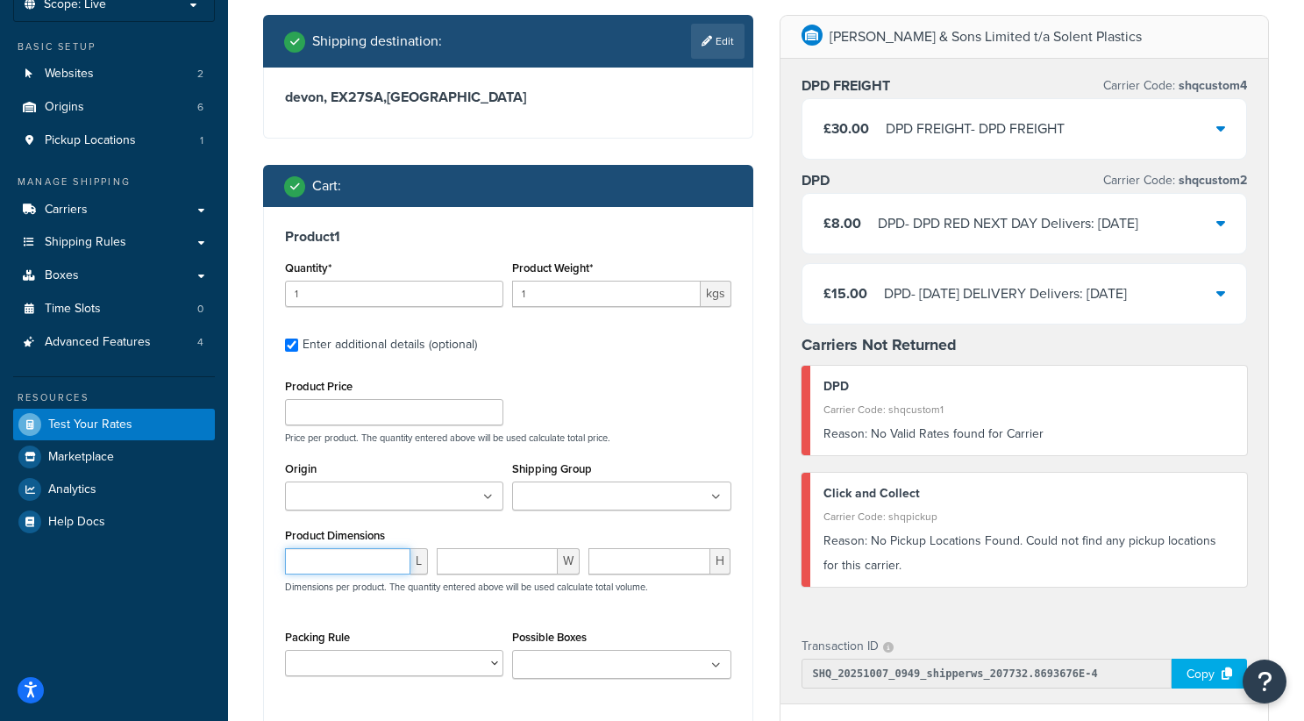
click at [316, 560] on input "number" at bounding box center [347, 561] width 125 height 26
click at [643, 558] on input "number" at bounding box center [650, 561] width 123 height 26
type input "190"
click at [482, 563] on input "number" at bounding box center [497, 561] width 121 height 26
type input "200"
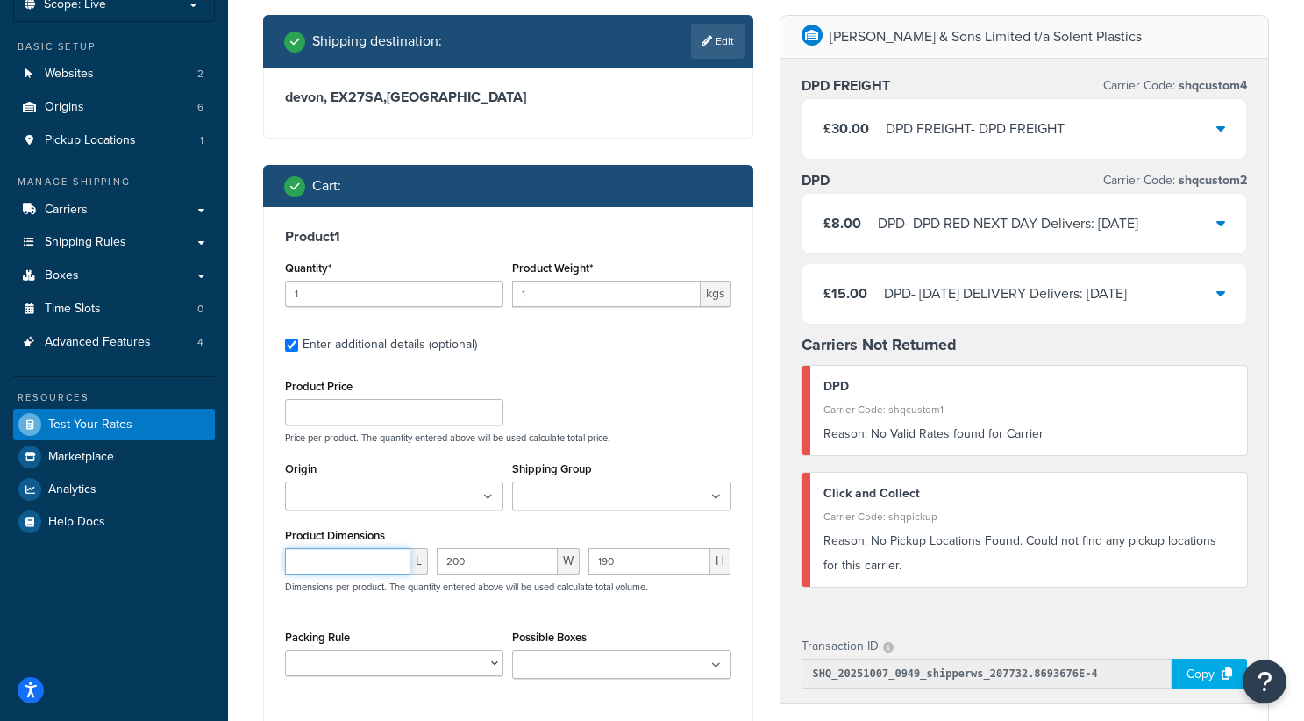
click at [368, 563] on input "number" at bounding box center [347, 561] width 125 height 26
type input "300"
click at [711, 612] on div "300 L 200 W 190 H Dimensions per product. The quantity entered above will be us…" at bounding box center [508, 580] width 455 height 64
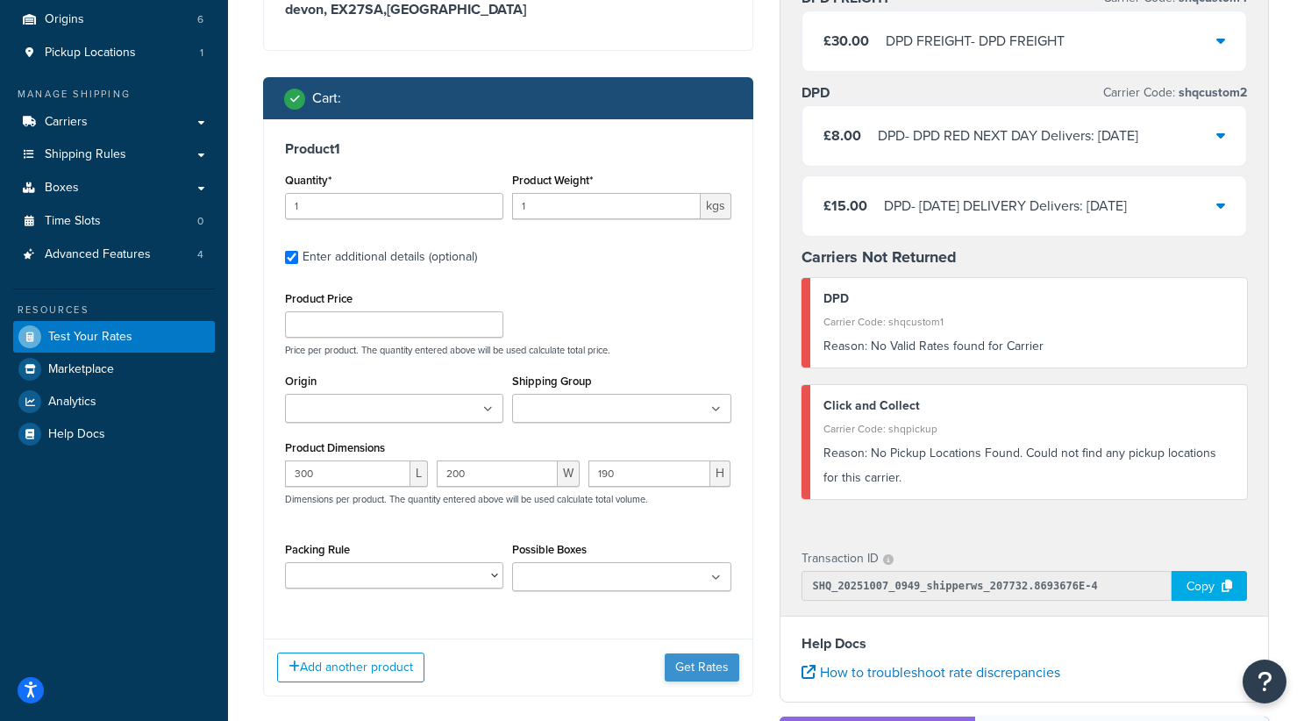
scroll to position [202, 0]
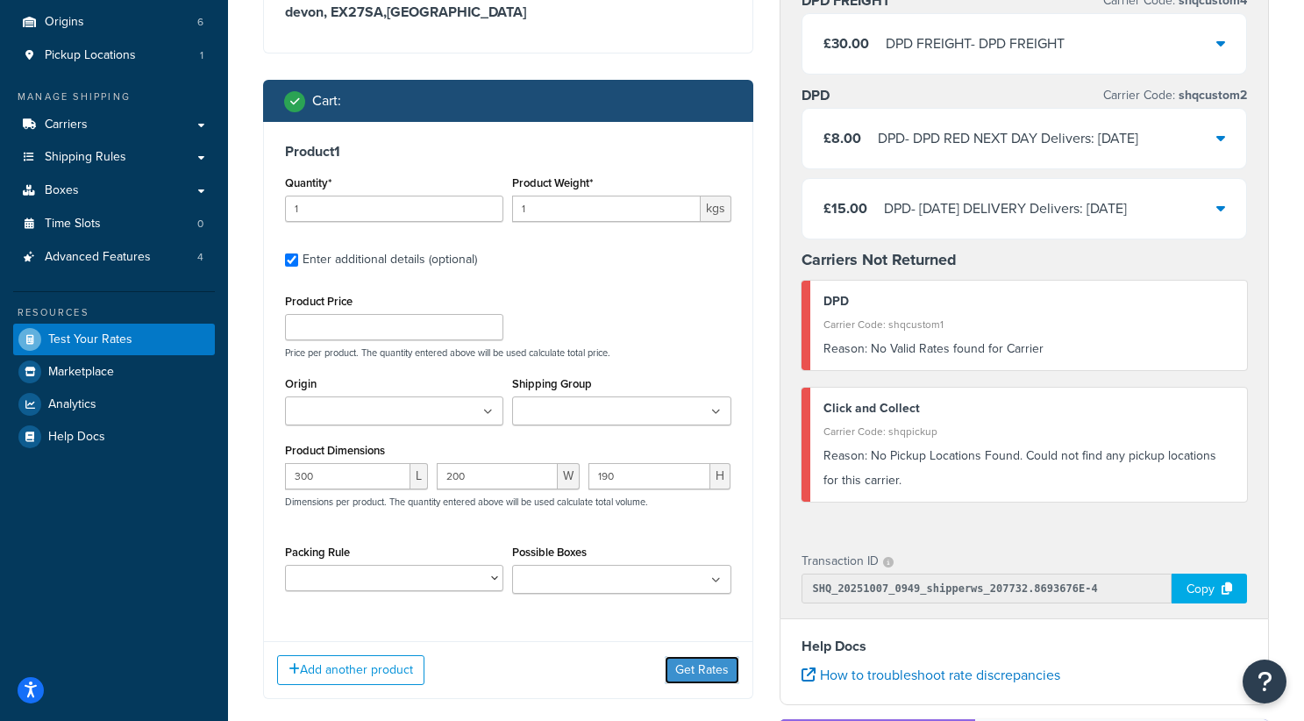
click at [696, 658] on button "Get Rates" at bounding box center [702, 670] width 75 height 28
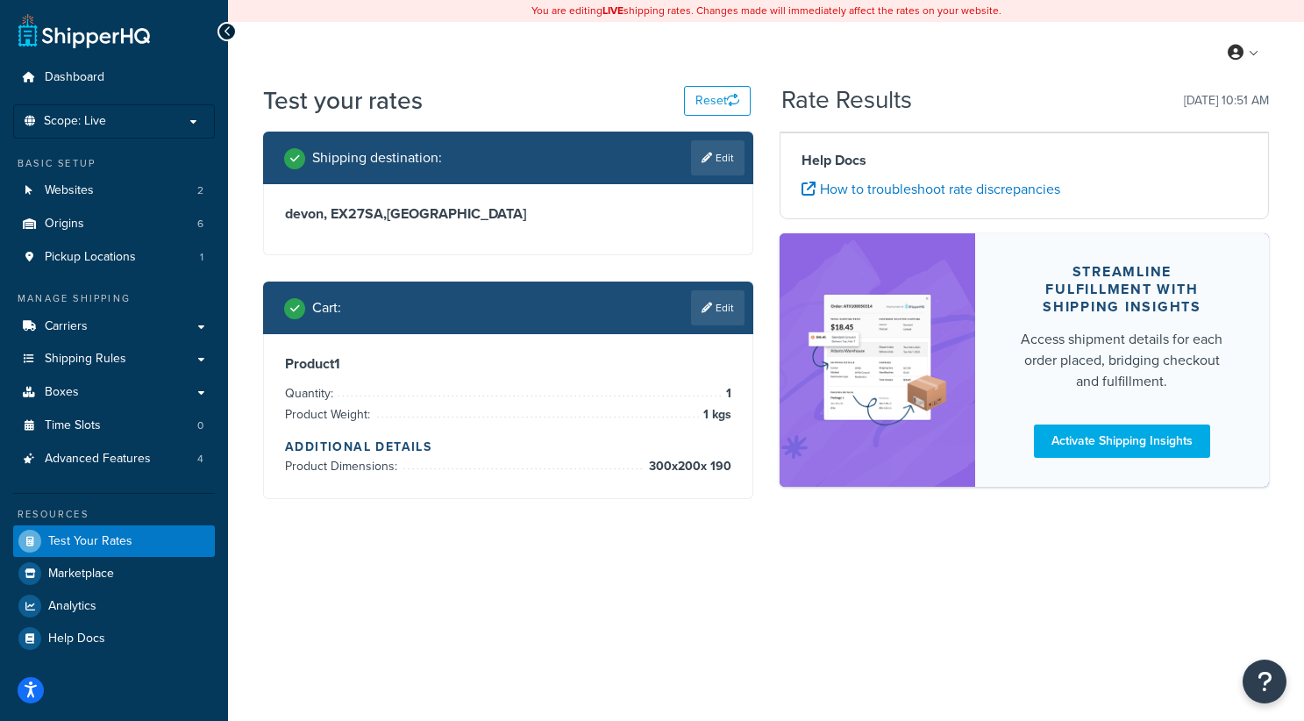
scroll to position [0, 0]
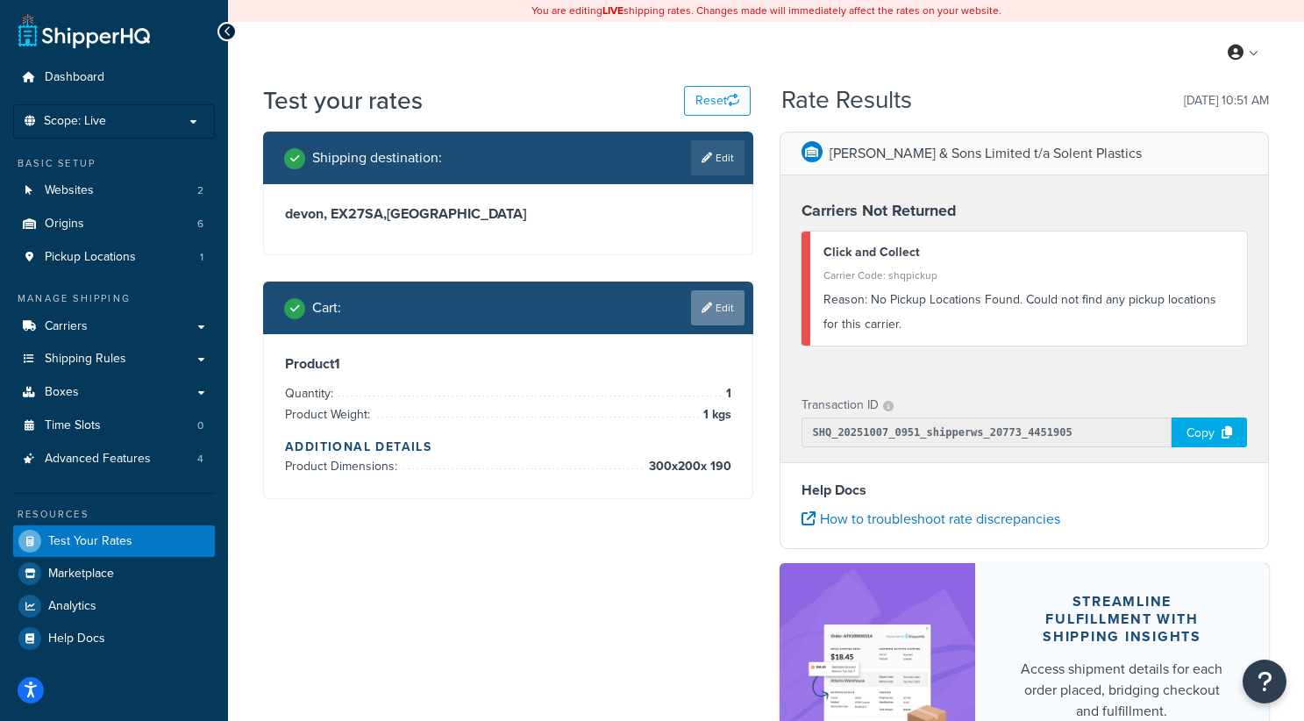
click at [713, 310] on link "Edit" at bounding box center [718, 307] width 54 height 35
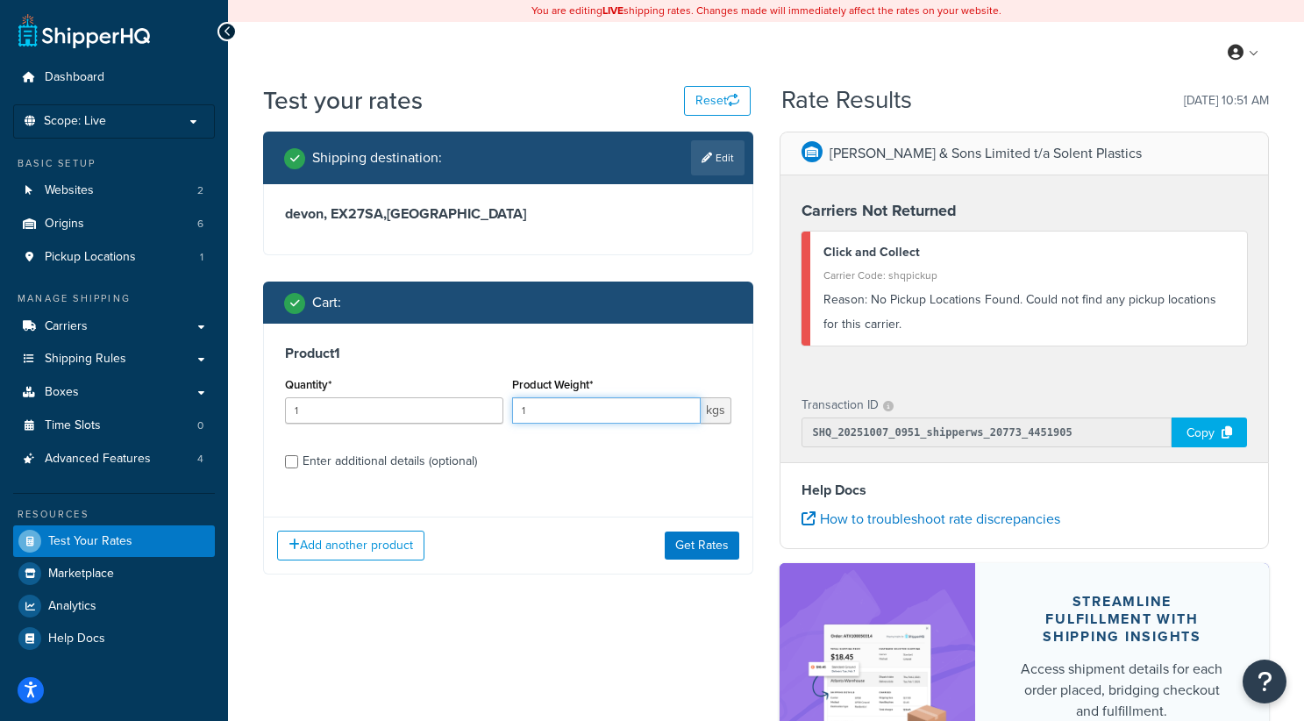
click at [540, 412] on input "1" at bounding box center [606, 410] width 188 height 26
click at [407, 464] on div "Enter additional details (optional)" at bounding box center [390, 461] width 175 height 25
click at [298, 464] on input "Enter additional details (optional)" at bounding box center [291, 461] width 13 height 13
checkbox input "true"
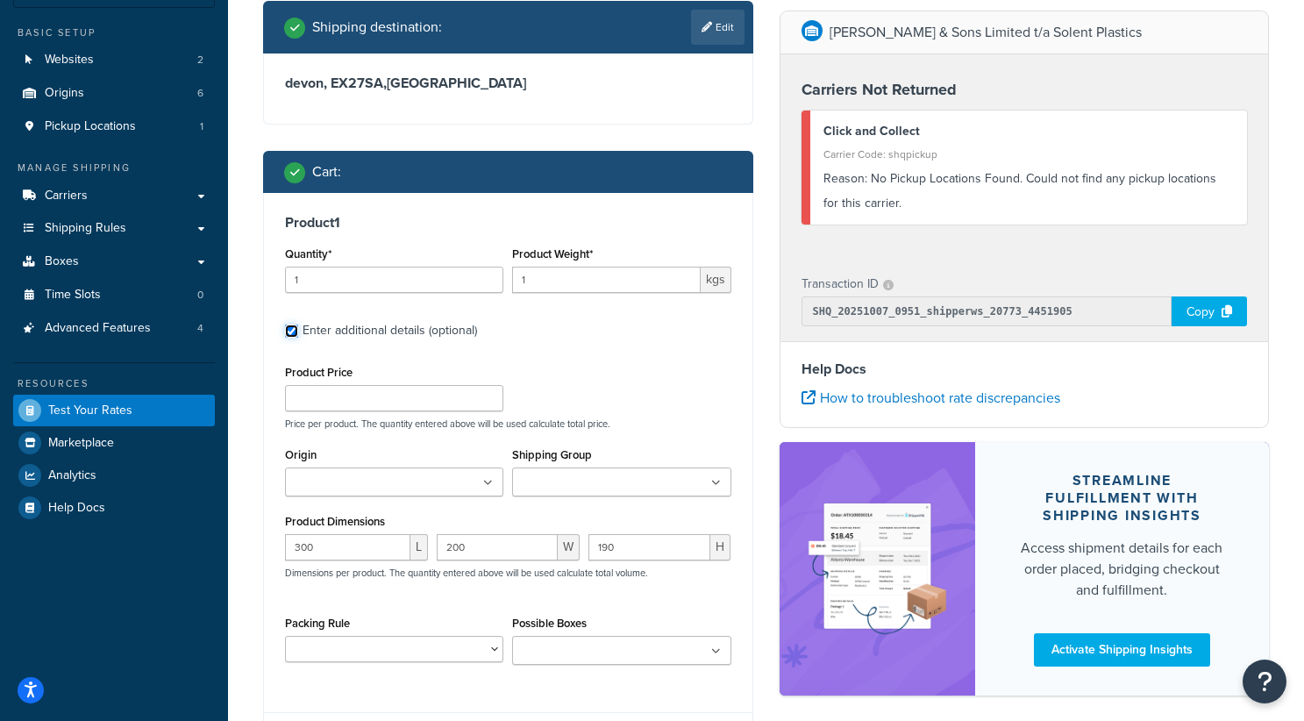
scroll to position [158, 0]
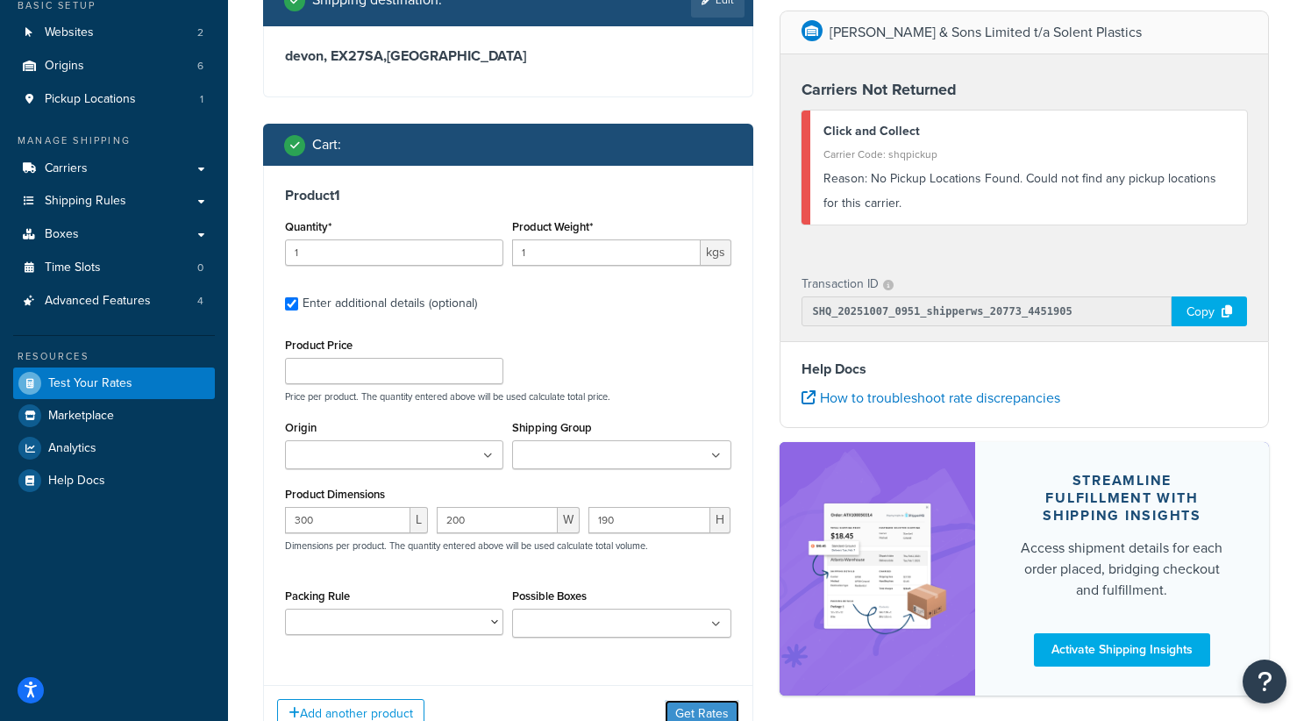
click at [690, 674] on button "Get Rates" at bounding box center [702, 714] width 75 height 28
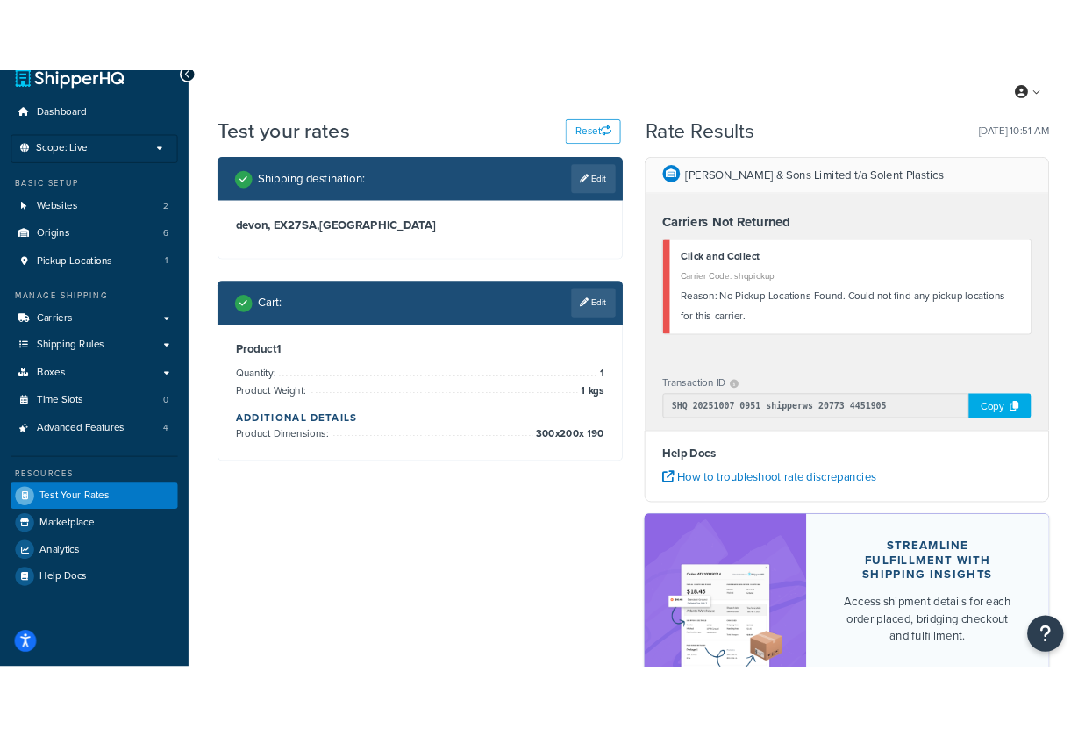
scroll to position [0, 0]
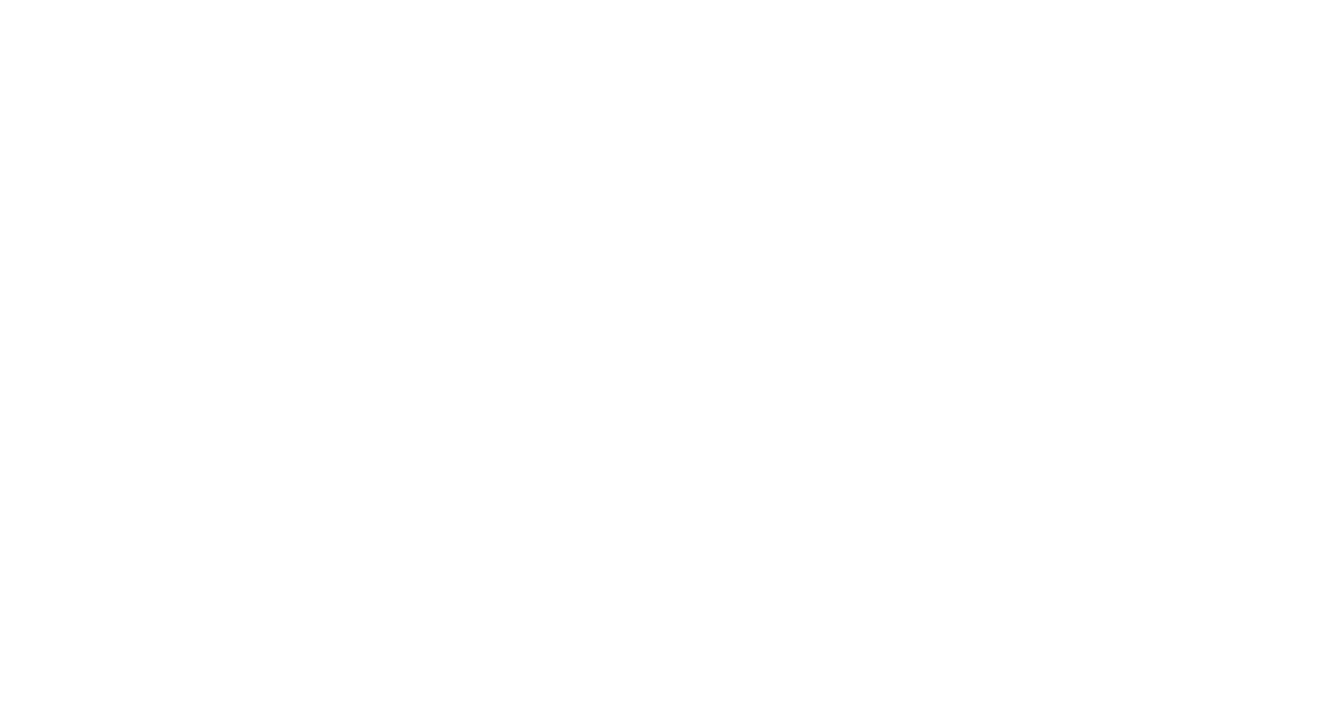
select select "[GEOGRAPHIC_DATA]"
